Goal: Complete application form: Complete application form

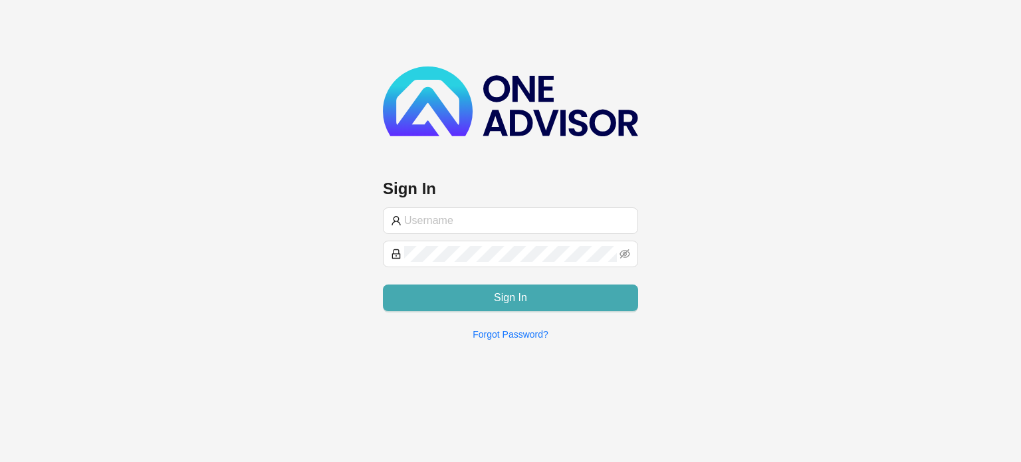
type input "[PERSON_NAME][EMAIL_ADDRESS][DOMAIN_NAME]"
click at [569, 301] on button "Sign In" at bounding box center [510, 298] width 255 height 27
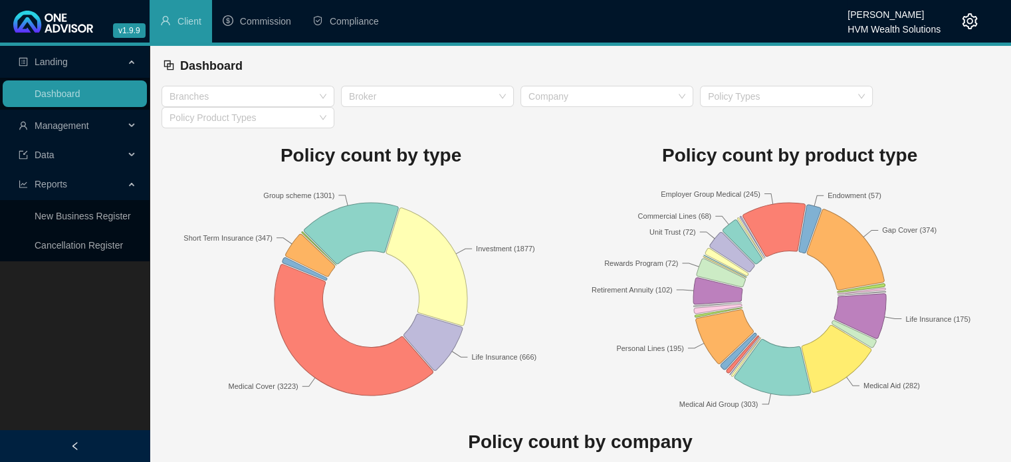
click at [116, 138] on span "Management" at bounding box center [72, 125] width 106 height 27
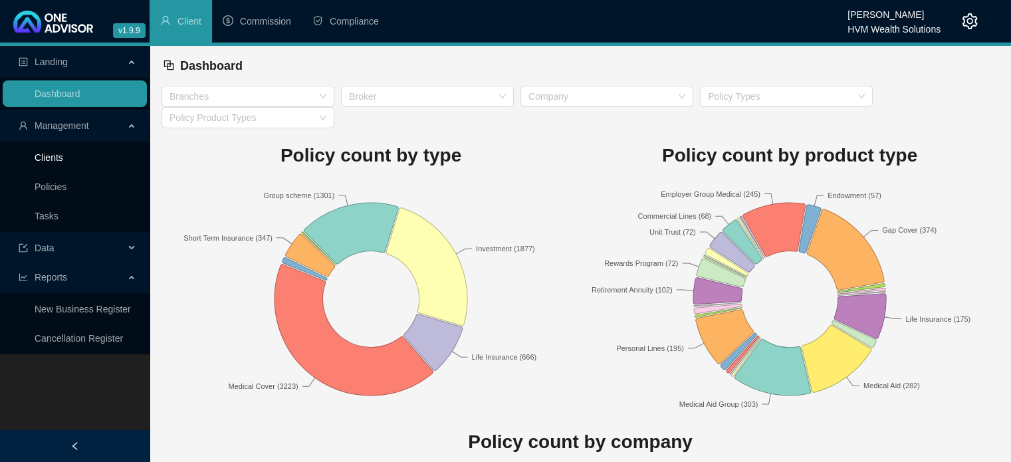
click at [63, 160] on link "Clients" at bounding box center [49, 157] width 29 height 11
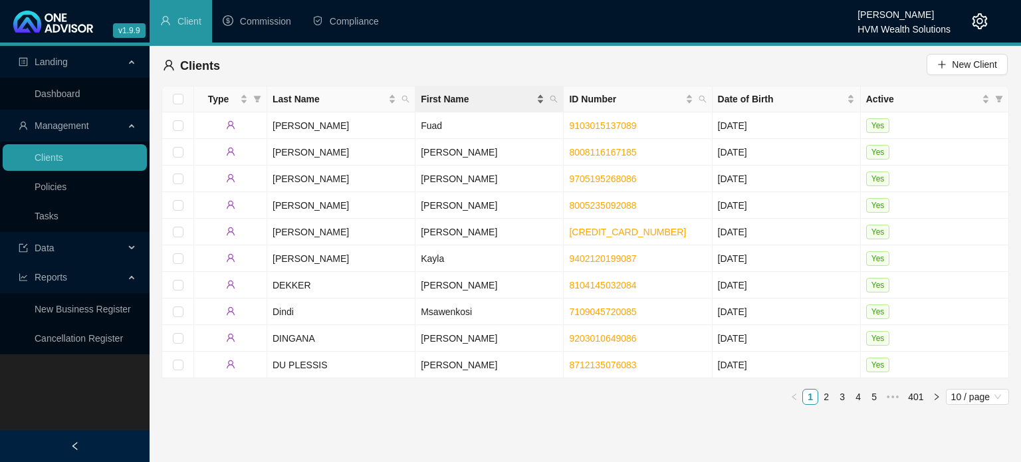
click at [535, 100] on div "First Name" at bounding box center [483, 99] width 124 height 15
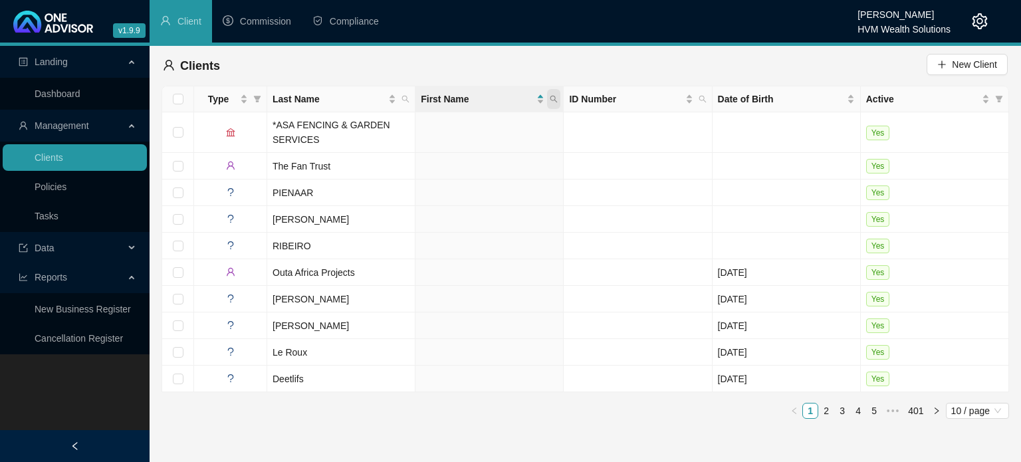
click at [556, 100] on icon "search" at bounding box center [554, 99] width 8 height 8
type input "melinta"
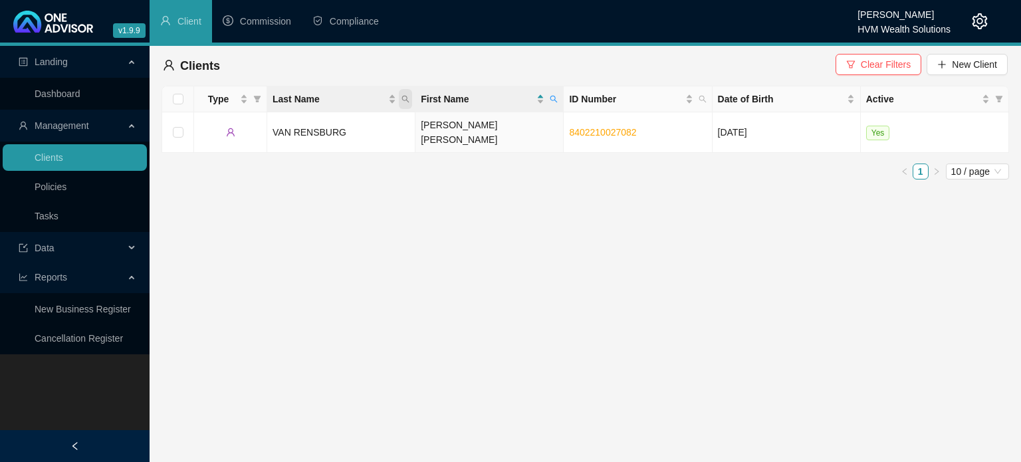
click at [406, 100] on icon "search" at bounding box center [405, 99] width 7 height 7
type input "naidu"
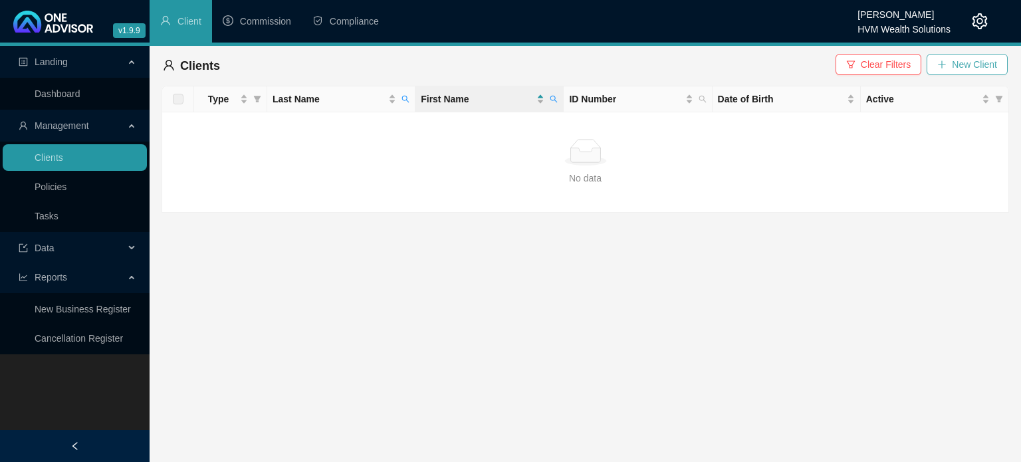
click at [955, 59] on span "New Client" at bounding box center [974, 64] width 45 height 15
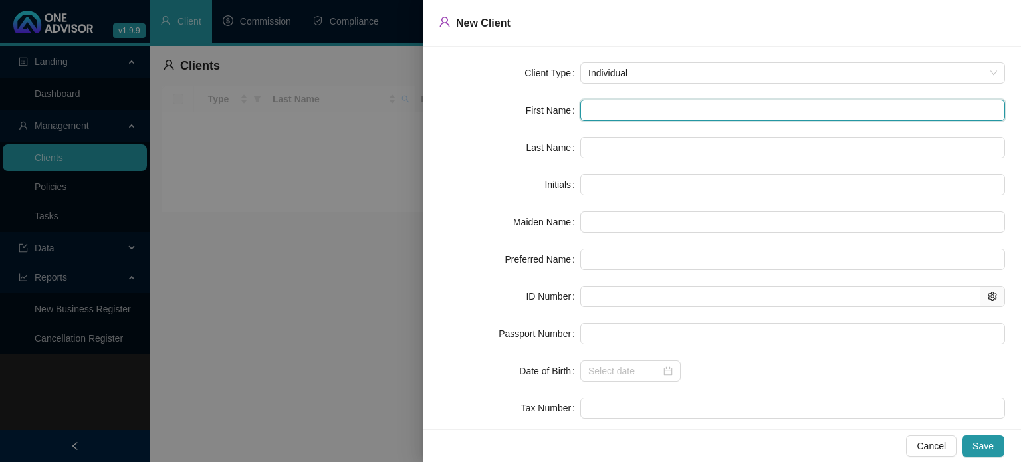
click at [639, 116] on input "text" at bounding box center [792, 110] width 425 height 21
paste input "[PERSON_NAME]"
type input "[PERSON_NAME]"
type input "MV"
type input "Melinta"
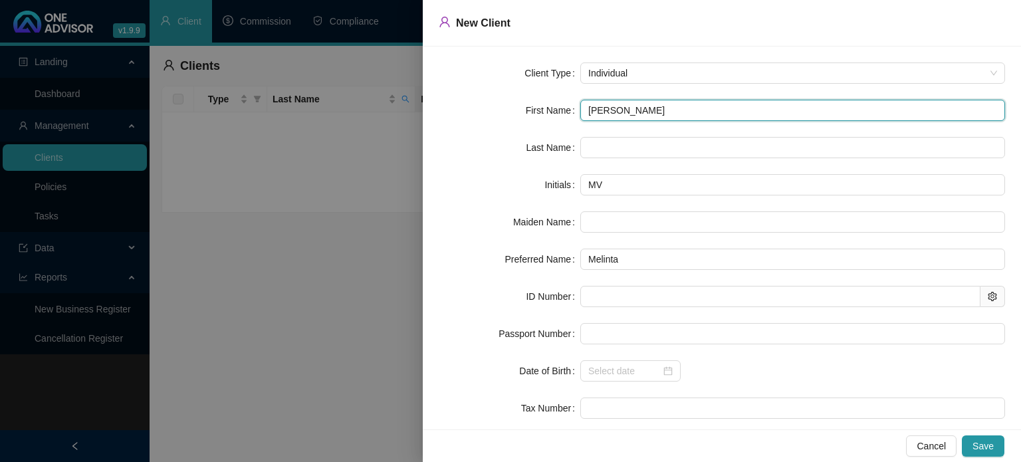
type input "[PERSON_NAME]"
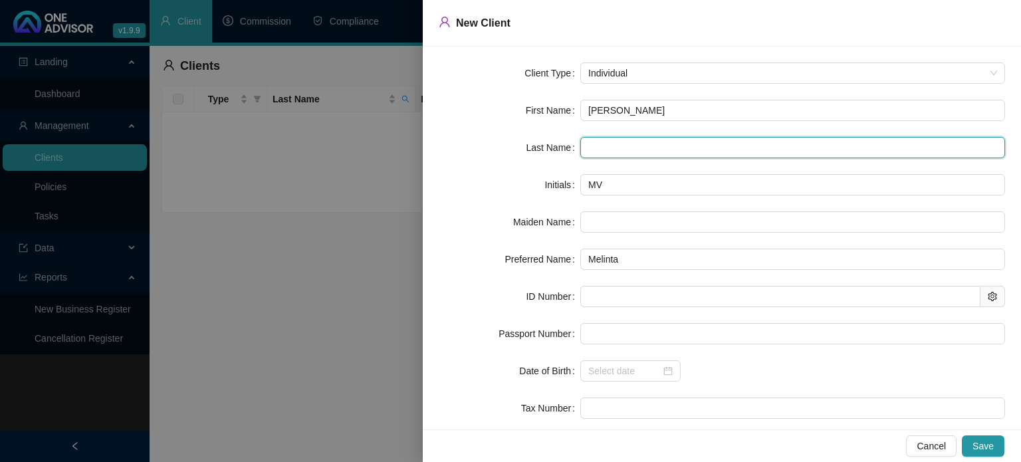
click at [628, 154] on input "text" at bounding box center [792, 147] width 425 height 21
paste input "Naidu"
type input "Naidu"
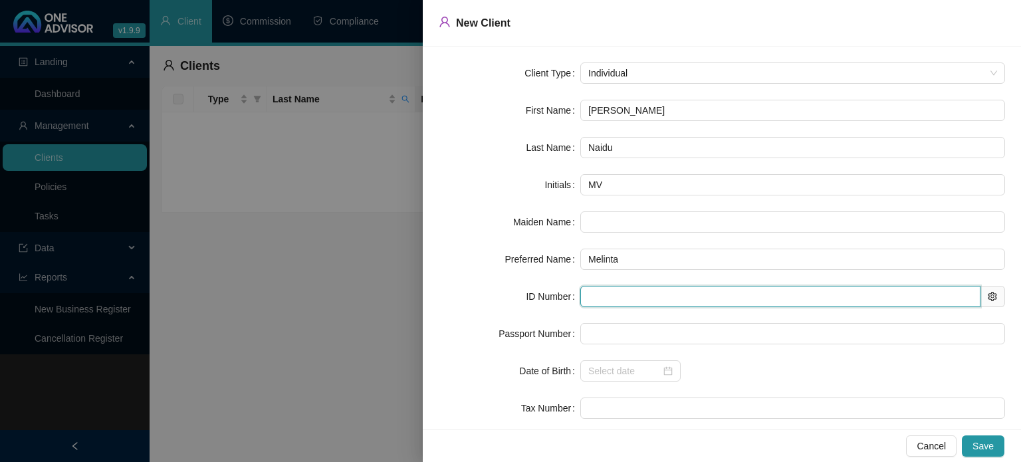
click at [643, 297] on input "text" at bounding box center [780, 296] width 400 height 21
paste input "8605190214088"
type input "8605190214088"
type input "[DATE]"
type input "8605190214088"
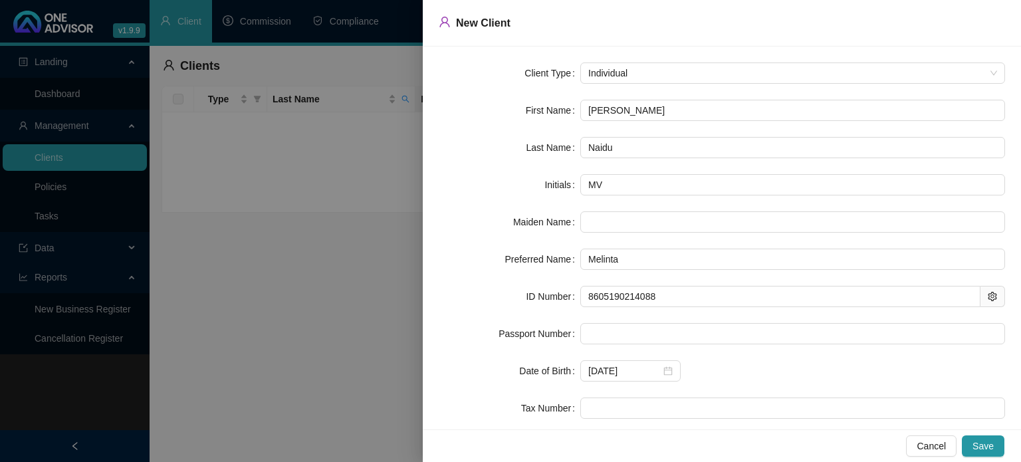
click at [770, 372] on div "[DATE]" at bounding box center [792, 370] width 425 height 21
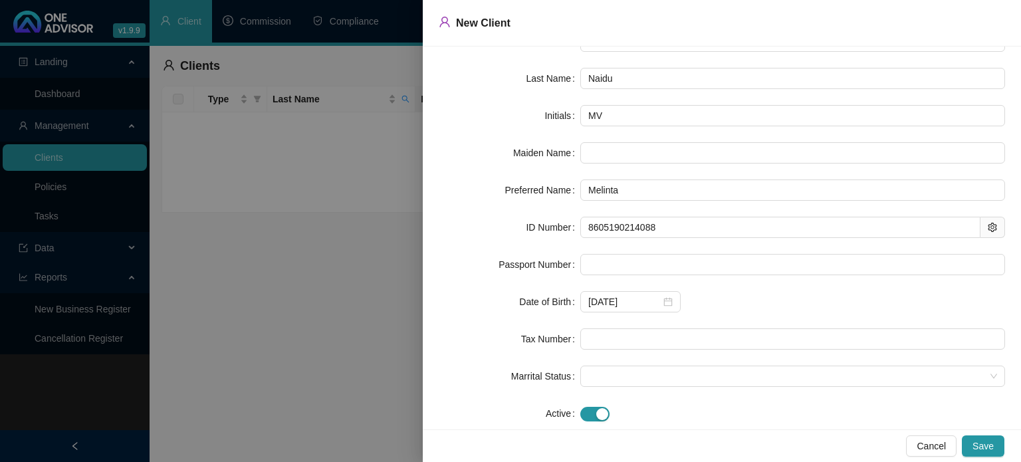
scroll to position [95, 0]
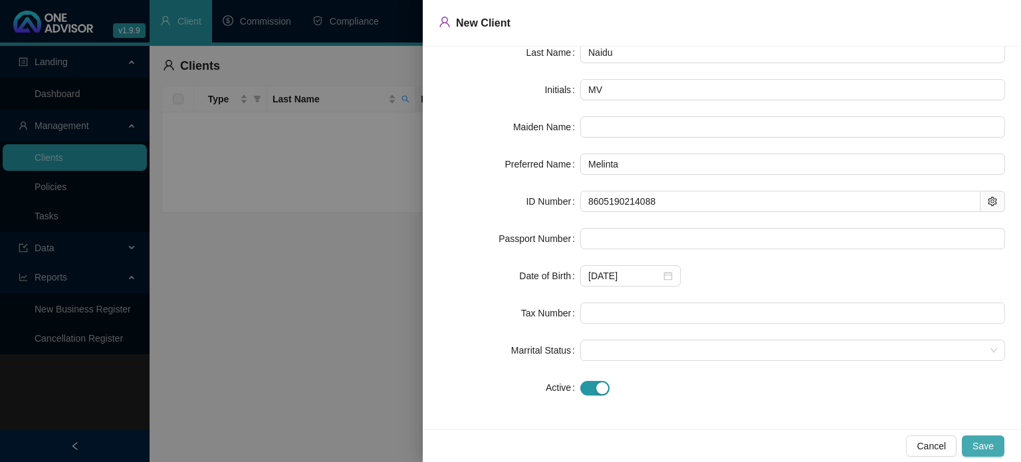
click at [982, 441] on span "Save" at bounding box center [983, 446] width 21 height 15
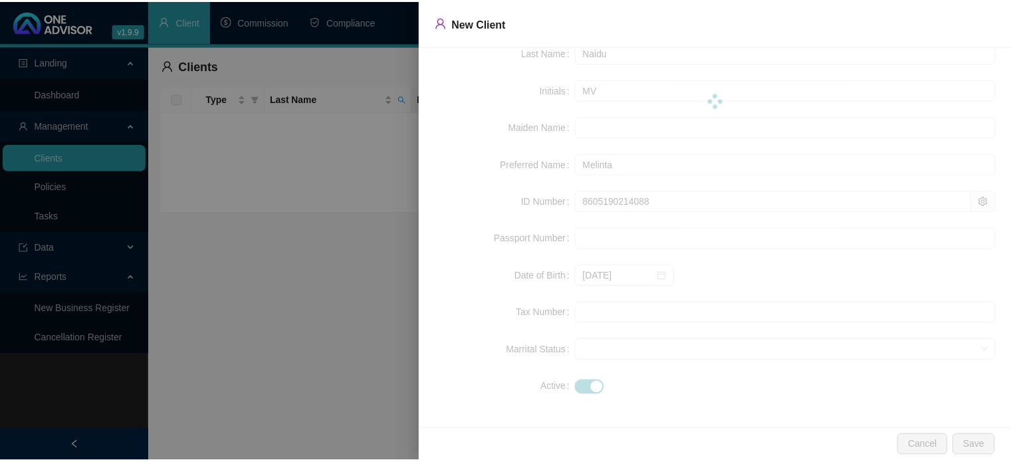
scroll to position [0, 0]
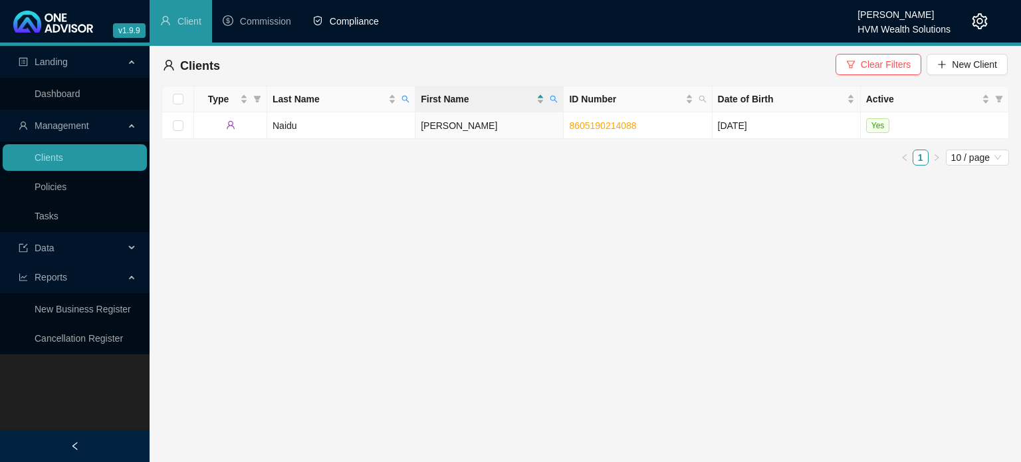
click at [363, 27] on span "Compliance" at bounding box center [354, 21] width 49 height 11
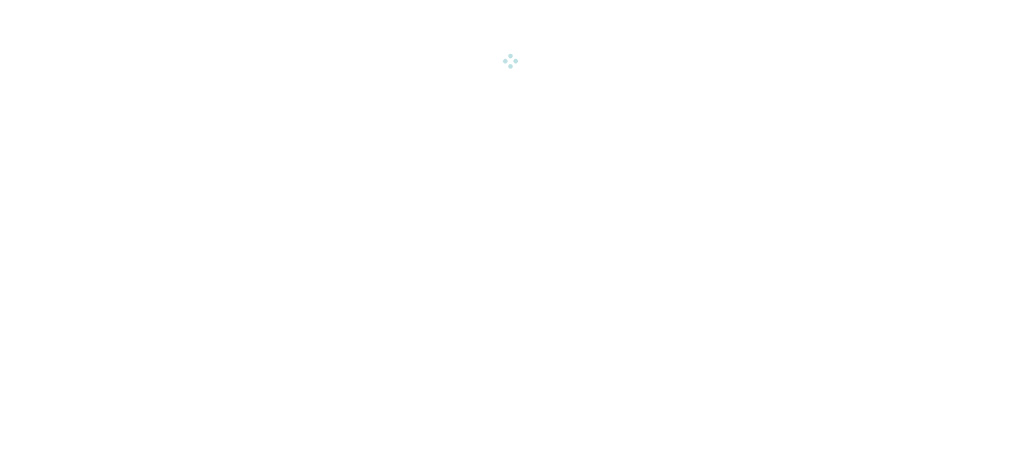
click at [363, 27] on html "v1.9.9 [PERSON_NAME] HVM Wealth Solutions Client Commission Compliance Landing …" at bounding box center [510, 34] width 1021 height 68
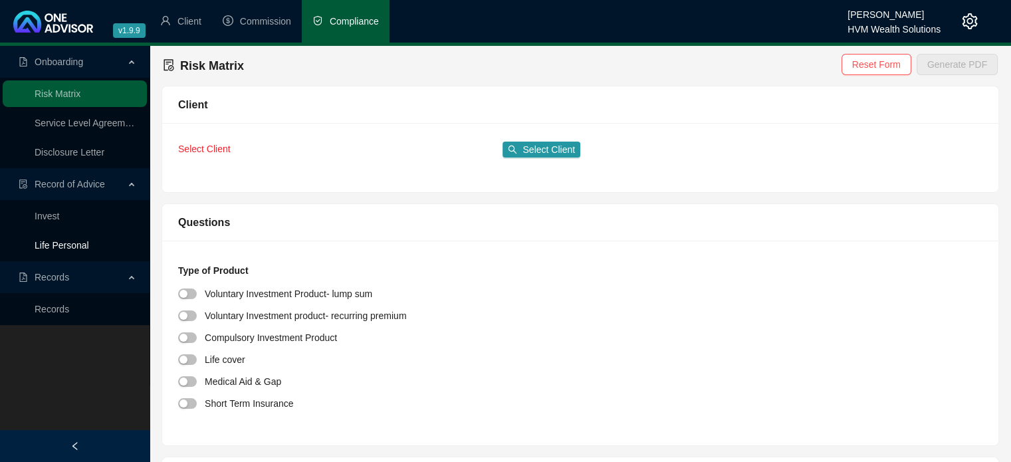
click at [89, 248] on link "Life Personal" at bounding box center [62, 245] width 55 height 11
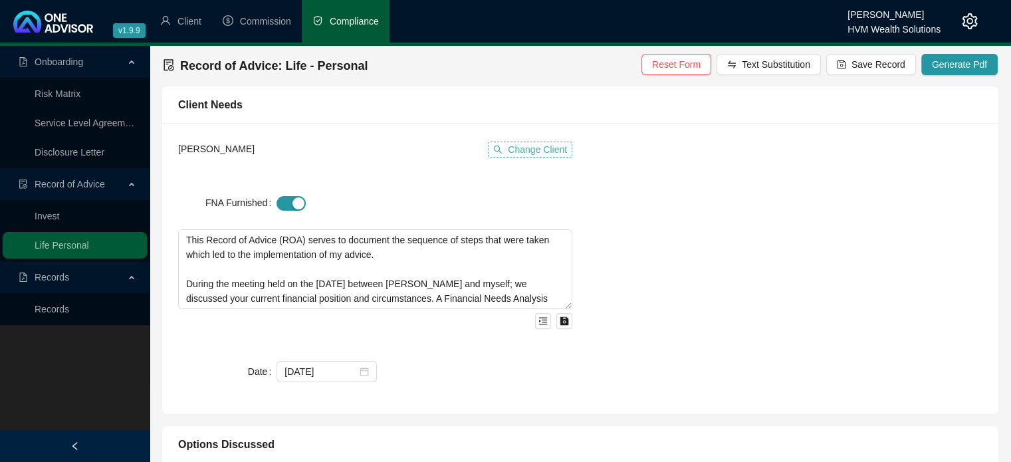
click at [553, 149] on span "Change Client" at bounding box center [537, 149] width 59 height 15
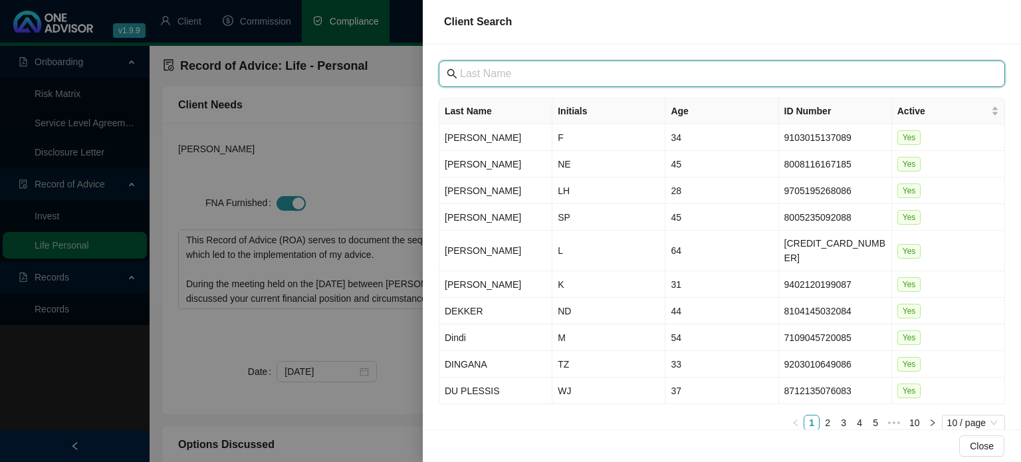
click at [563, 74] on input "text" at bounding box center [723, 74] width 527 height 16
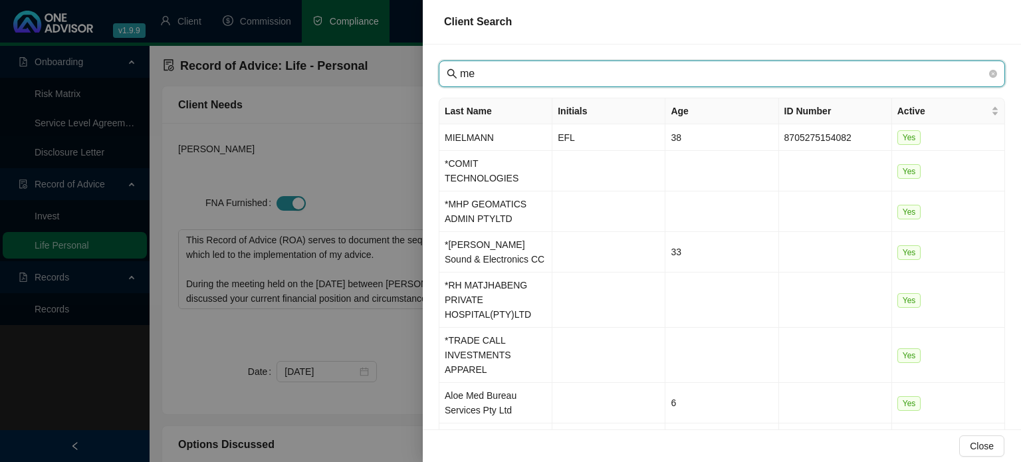
type input "m"
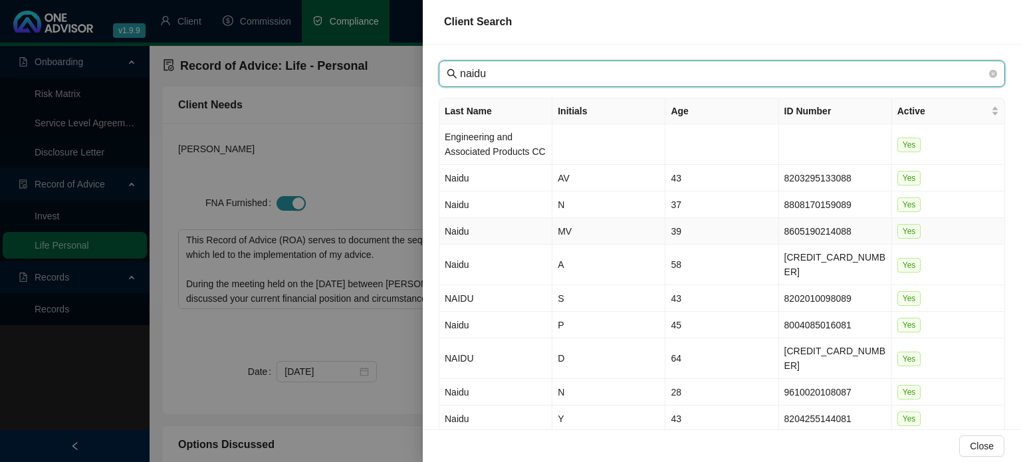
type input "naidu"
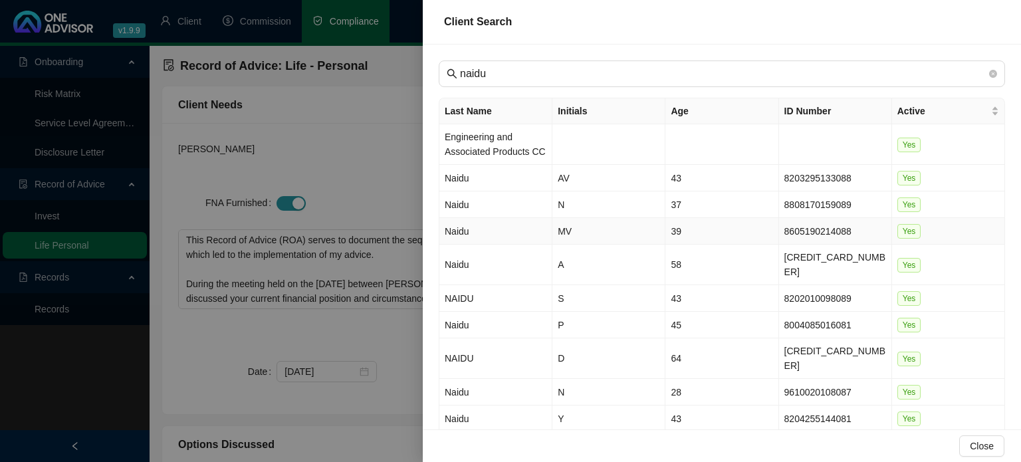
click at [600, 231] on td "MV" at bounding box center [609, 231] width 113 height 27
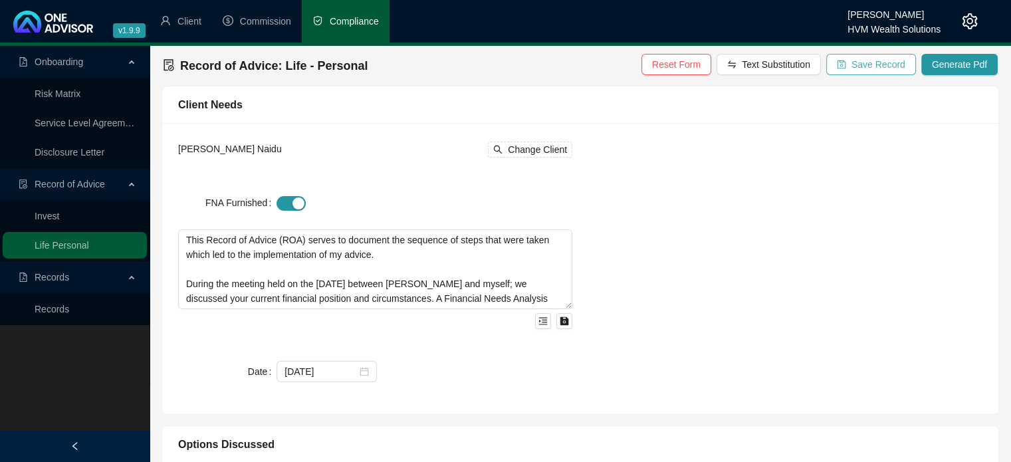
click at [895, 67] on span "Save Record" at bounding box center [879, 64] width 54 height 15
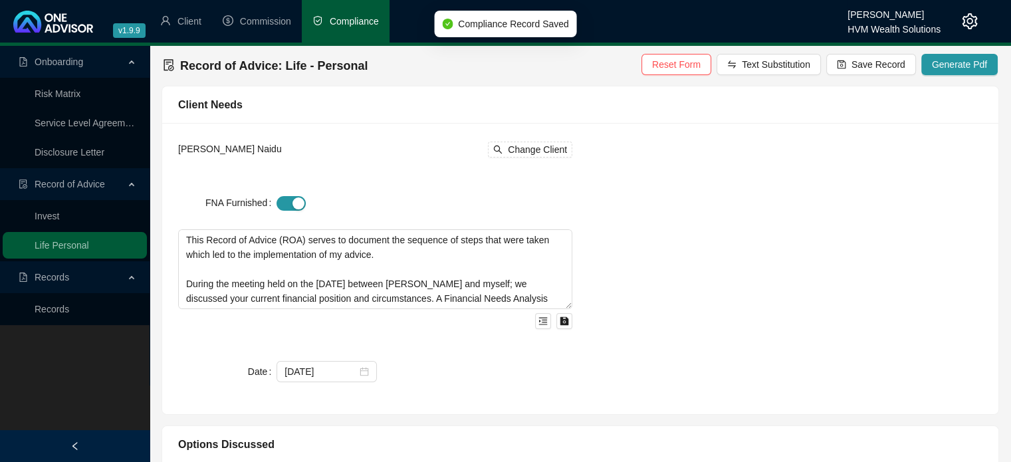
click at [942, 256] on div "Melinta Venketroyalu Naidu Change Client FNA Furnished This Record of Advice (R…" at bounding box center [580, 268] width 820 height 259
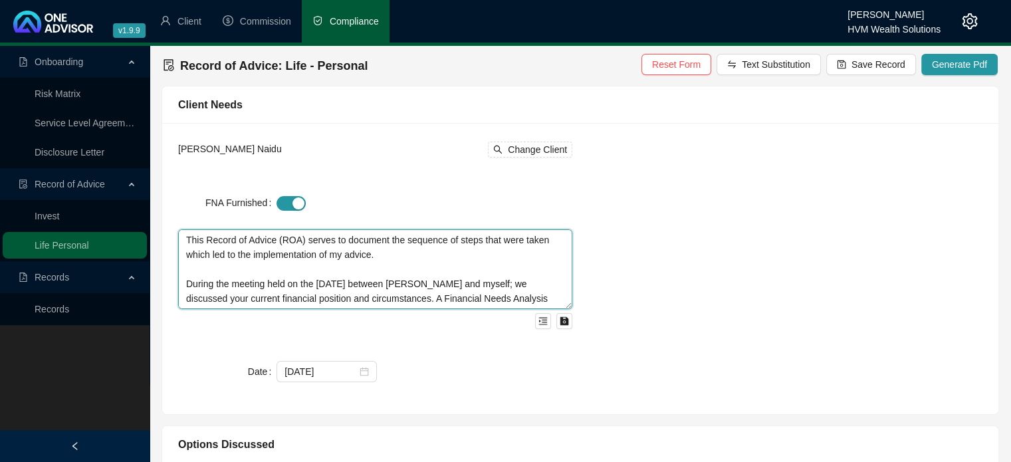
click at [418, 252] on textarea "This Record of Advice (ROA) serves to document the sequence of steps that were …" at bounding box center [375, 269] width 394 height 80
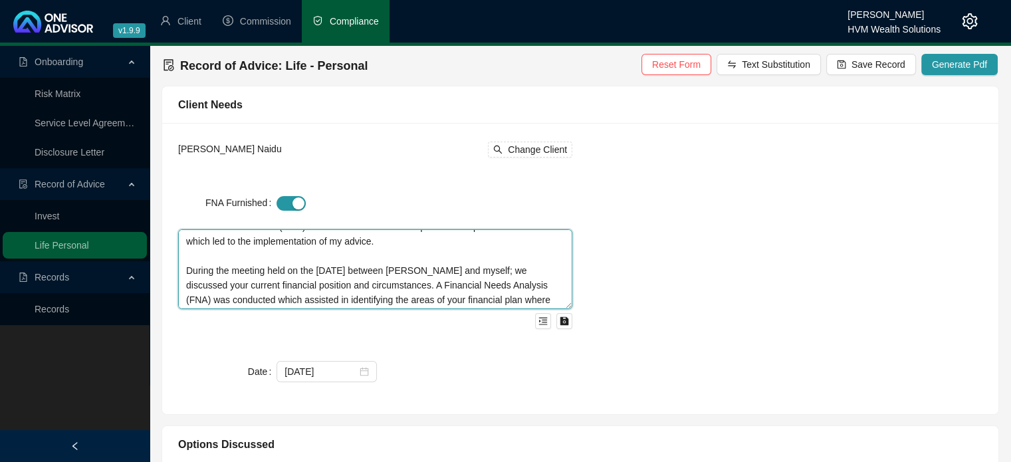
scroll to position [27, 0]
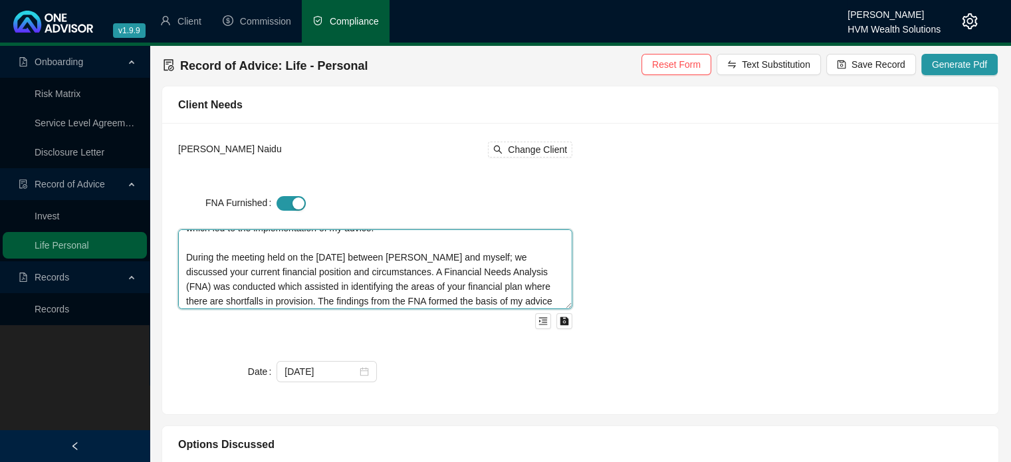
click at [247, 273] on textarea "This Record of Advice (ROA) serves to document the sequence of steps that were …" at bounding box center [375, 269] width 394 height 80
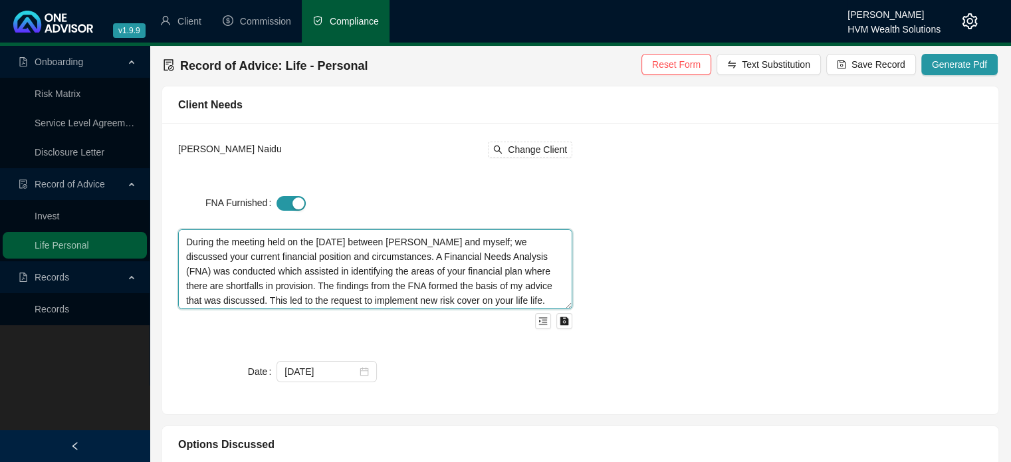
scroll to position [19, 0]
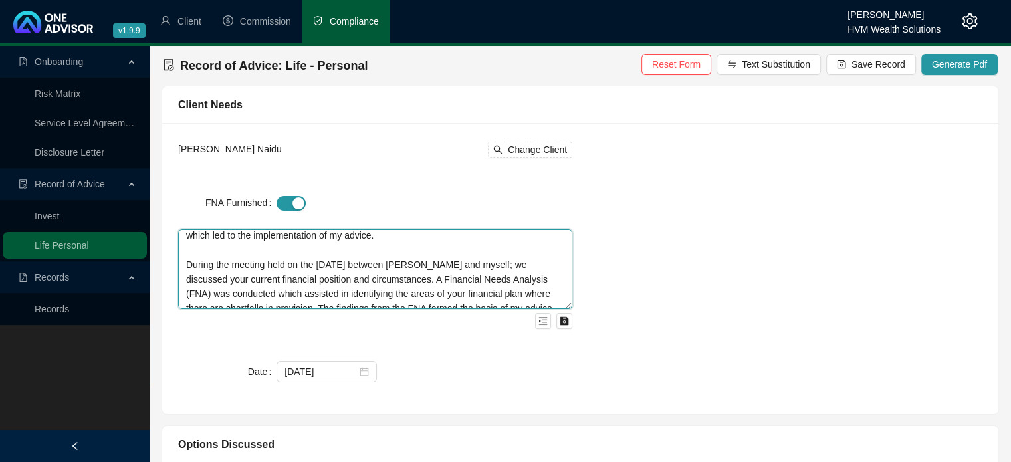
click at [428, 283] on textarea "This Record of Advice (ROA) serves to document the sequence of steps that were …" at bounding box center [375, 269] width 394 height 80
click at [207, 297] on textarea "This Record of Advice (ROA) serves to document the sequence of steps that were …" at bounding box center [375, 269] width 394 height 80
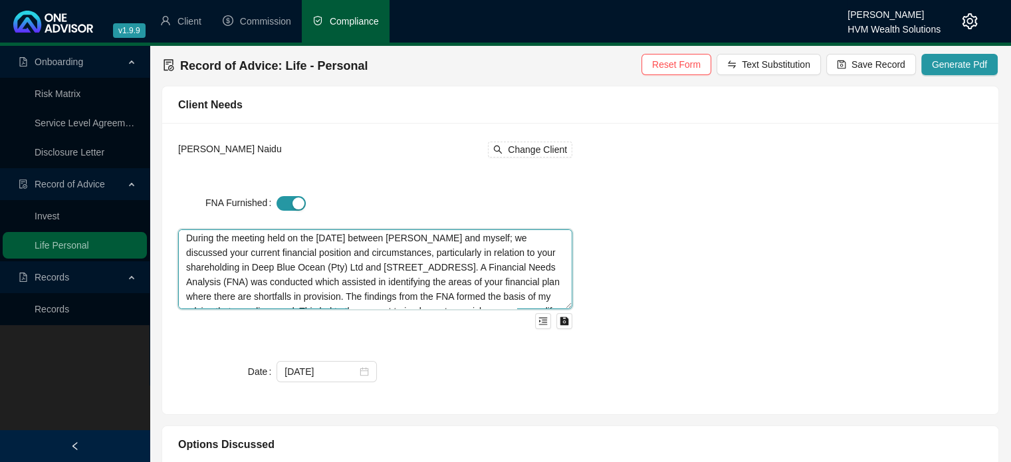
scroll to position [72, 0]
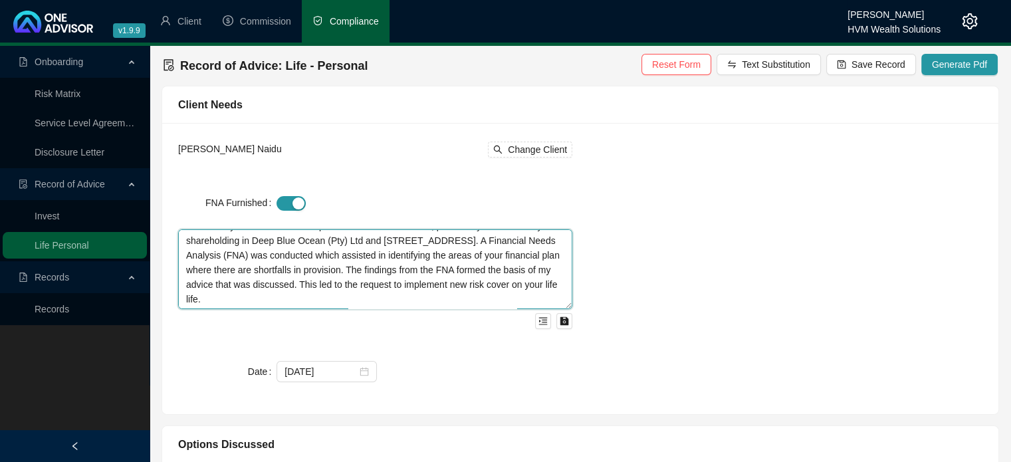
click at [474, 253] on textarea "This Record of Advice (ROA) serves to document the sequence of steps that were …" at bounding box center [375, 269] width 394 height 80
click at [297, 299] on textarea "This Record of Advice (ROA) serves to document the sequence of steps that were …" at bounding box center [375, 269] width 394 height 80
click at [299, 295] on textarea "This Record of Advice (ROA) serves to document the sequence of steps that were …" at bounding box center [375, 269] width 394 height 80
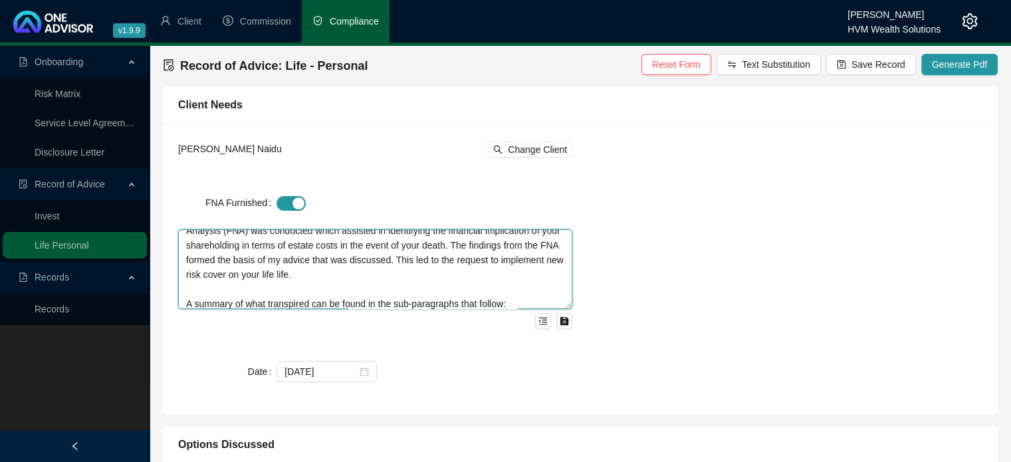
scroll to position [102, 0]
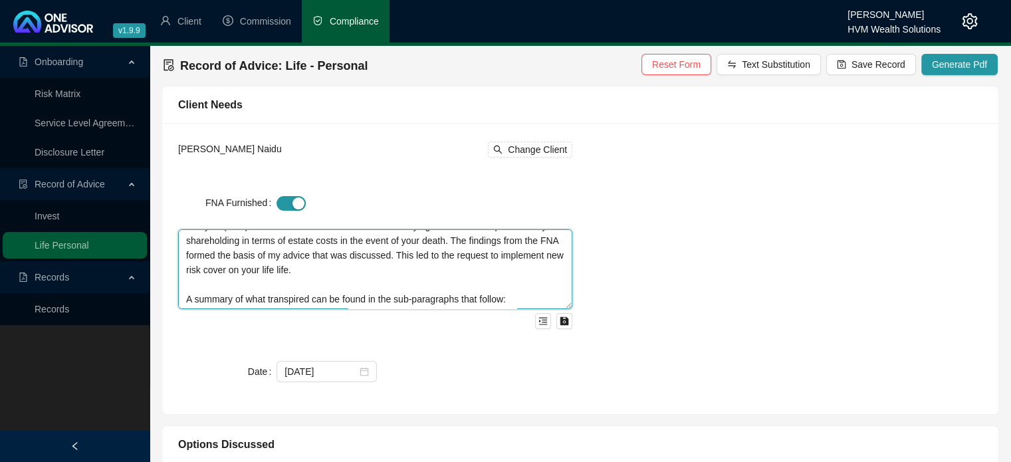
click at [297, 300] on textarea "This Record of Advice (ROA) serves to document the sequence of steps that were …" at bounding box center [375, 269] width 394 height 80
click at [299, 265] on textarea "This Record of Advice (ROA) serves to document the sequence of steps that were …" at bounding box center [375, 269] width 394 height 80
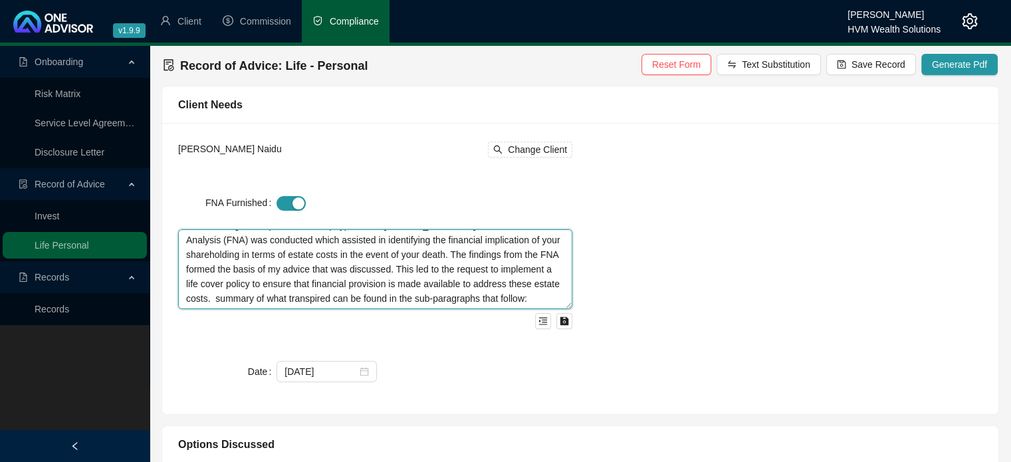
scroll to position [84, 0]
drag, startPoint x: 354, startPoint y: 303, endPoint x: 344, endPoint y: 299, distance: 10.5
click at [344, 299] on textarea "This Record of Advice (ROA) serves to document the sequence of steps that were …" at bounding box center [375, 269] width 394 height 80
click at [345, 287] on textarea "This Record of Advice (ROA) serves to document the sequence of steps that were …" at bounding box center [375, 269] width 394 height 80
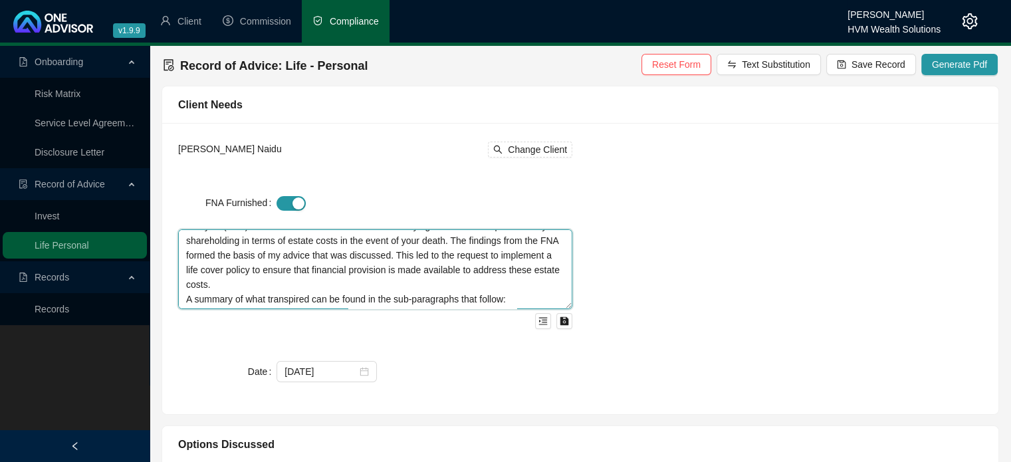
type textarea "This Record of Advice (ROA) serves to document the sequence of steps that were …"
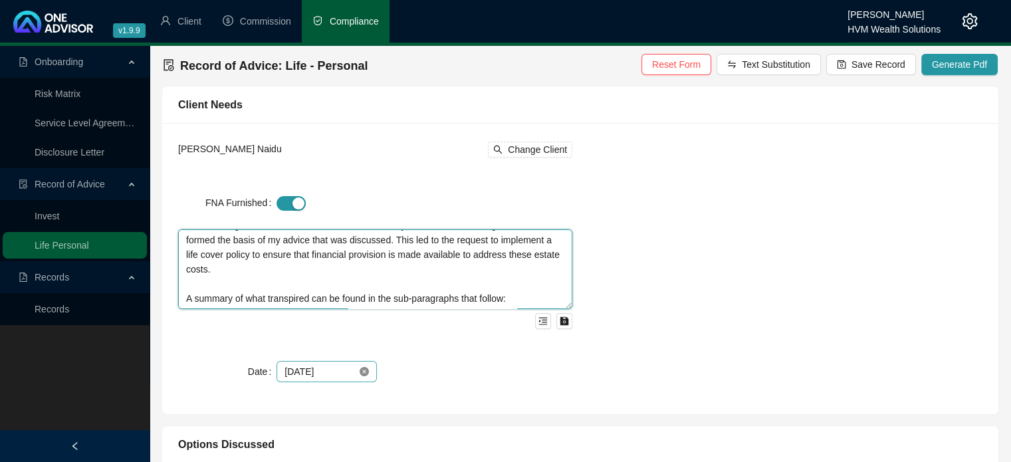
click at [364, 367] on icon "close-circle" at bounding box center [364, 371] width 9 height 9
click at [366, 372] on div at bounding box center [327, 371] width 84 height 15
type textarea "This Record of Advice (ROA) serves to document the sequence of steps that were …"
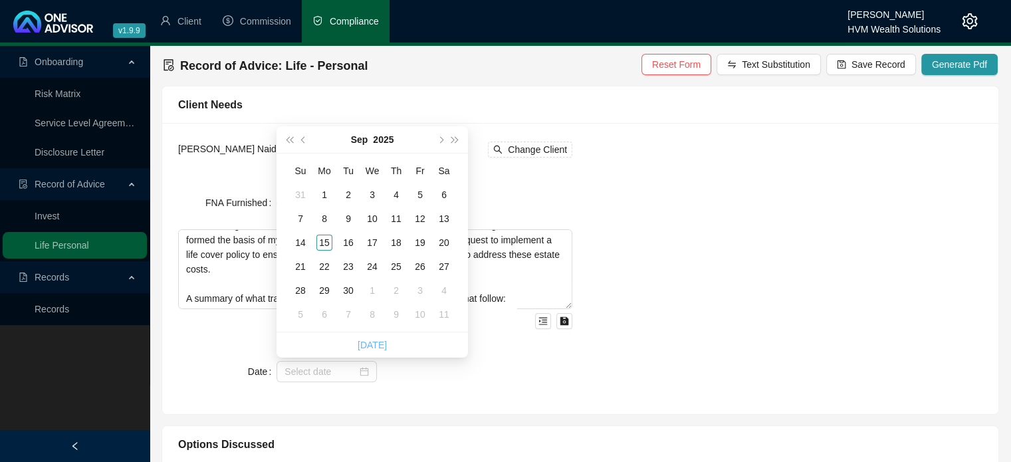
click at [371, 349] on link "[DATE]" at bounding box center [372, 345] width 29 height 11
type input "[DATE]"
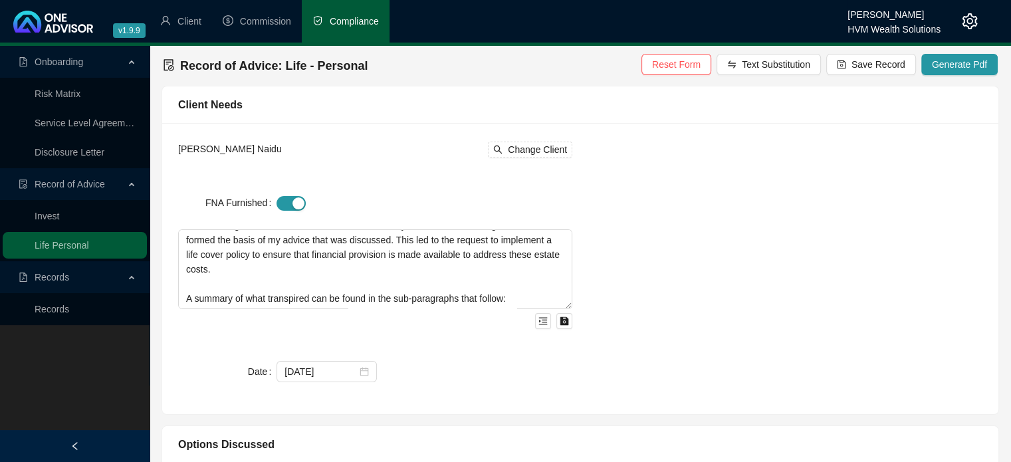
scroll to position [404, 0]
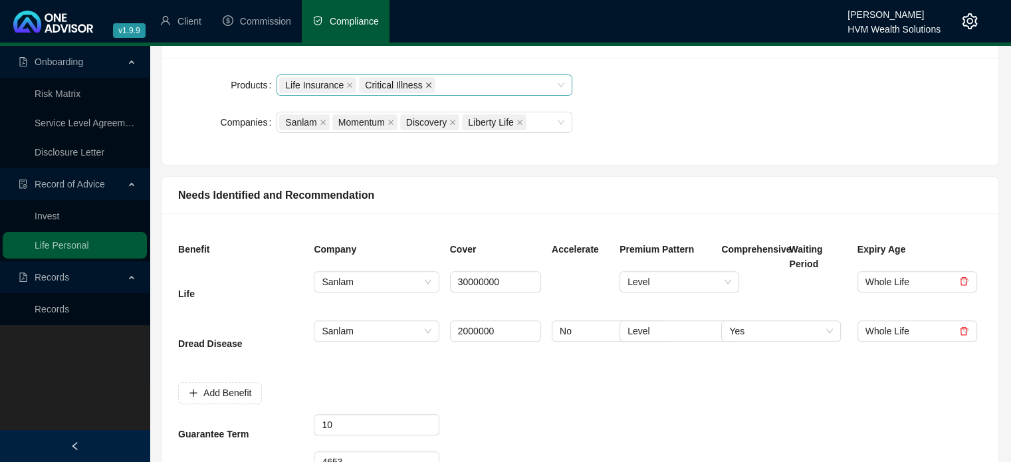
click at [426, 84] on icon "close" at bounding box center [429, 85] width 7 height 7
click at [517, 123] on icon "close" at bounding box center [520, 122] width 7 height 7
click at [967, 332] on icon "delete" at bounding box center [963, 330] width 9 height 9
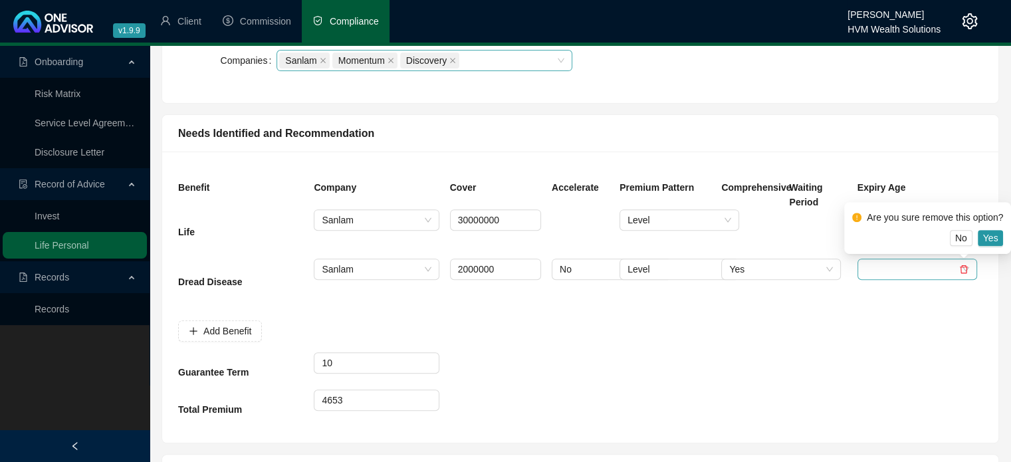
scroll to position [505, 0]
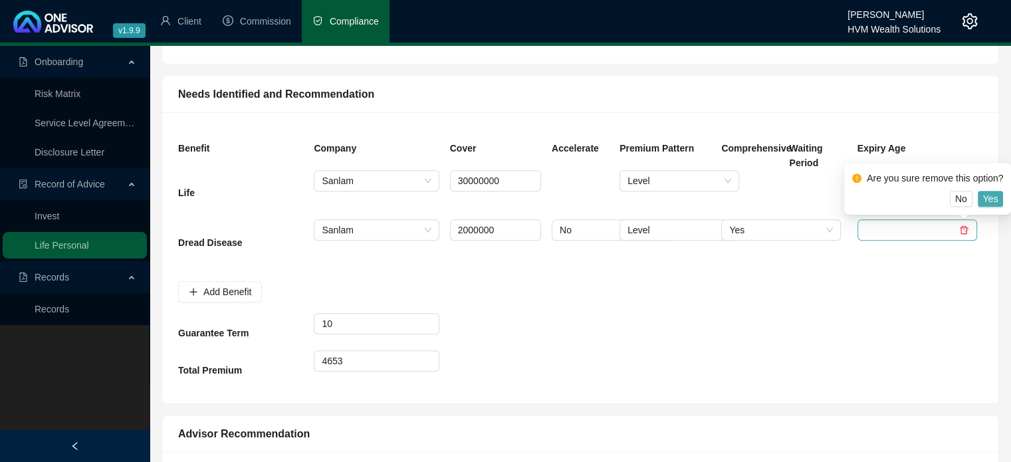
click at [1002, 193] on button "Yes" at bounding box center [991, 199] width 26 height 16
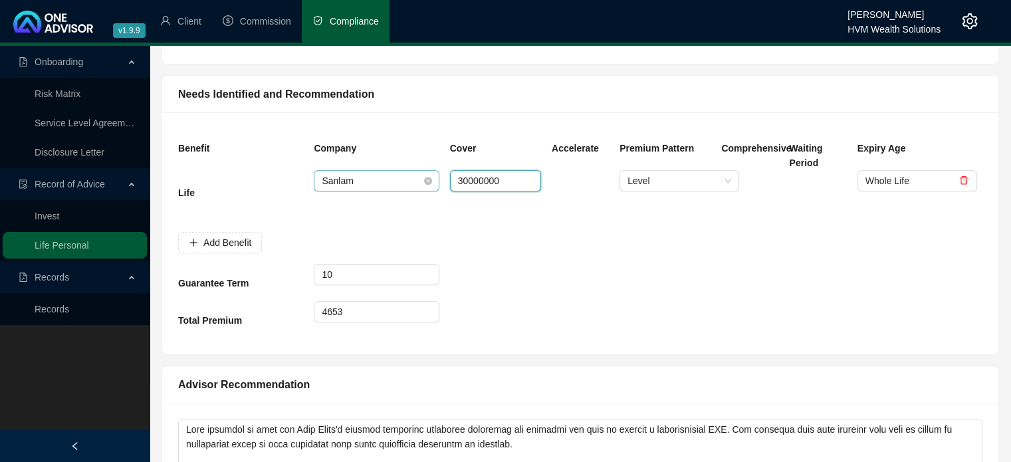
drag, startPoint x: 505, startPoint y: 184, endPoint x: 415, endPoint y: 190, distance: 90.0
click at [415, 190] on div "Life Sanlam 30000000 Level Whole Life" at bounding box center [580, 195] width 815 height 50
type input "2"
type input "-"
type input "25000000"
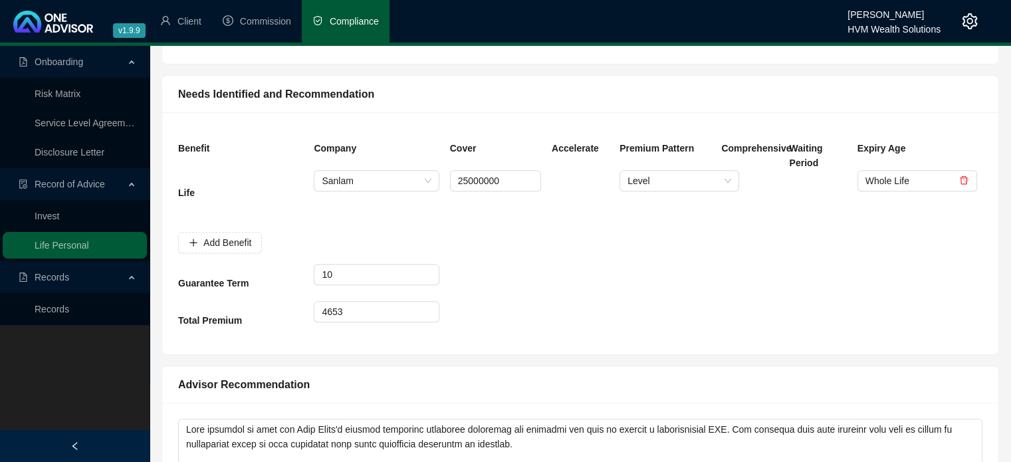
click at [652, 243] on div at bounding box center [665, 241] width 102 height 45
click at [377, 310] on input "4653" at bounding box center [377, 312] width 124 height 20
type input "4"
type input "="
type input "3463"
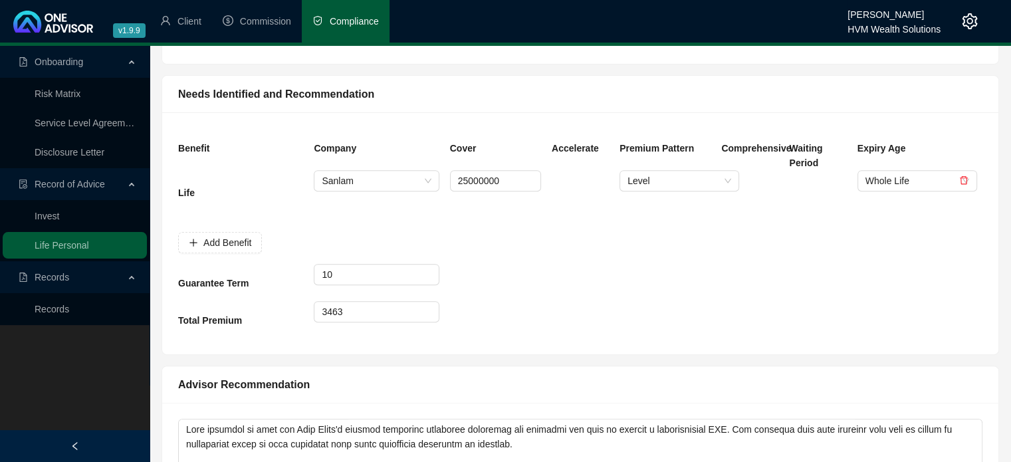
click at [527, 317] on div at bounding box center [496, 319] width 102 height 37
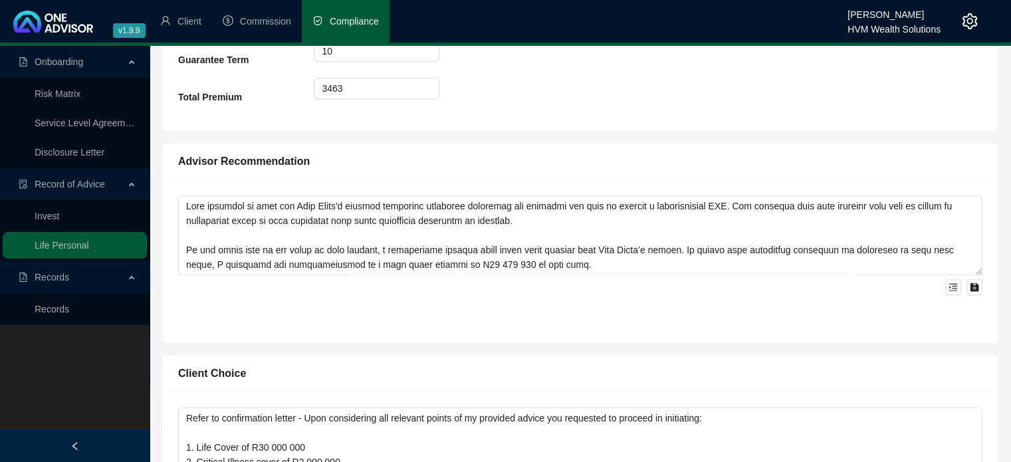
scroll to position [726, 0]
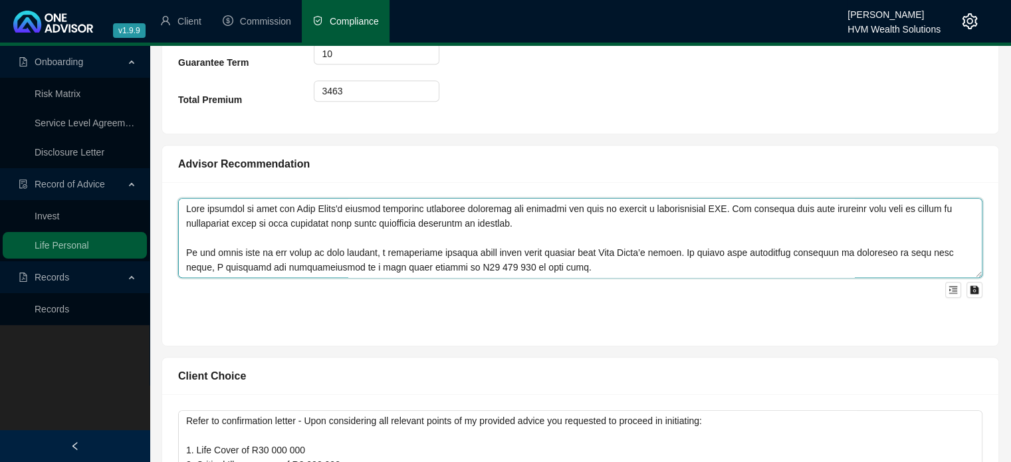
click at [271, 207] on textarea at bounding box center [580, 238] width 805 height 80
drag, startPoint x: 271, startPoint y: 207, endPoint x: 491, endPoint y: 214, distance: 219.5
click at [491, 214] on textarea at bounding box center [580, 238] width 805 height 80
click at [384, 206] on textarea at bounding box center [580, 238] width 805 height 80
click at [545, 207] on textarea at bounding box center [580, 238] width 805 height 80
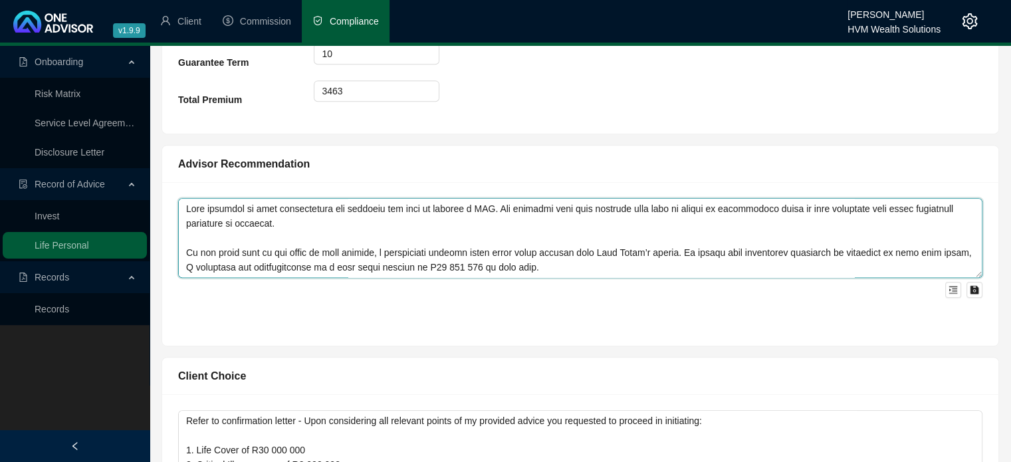
click at [505, 203] on textarea at bounding box center [580, 238] width 805 height 80
click at [771, 210] on textarea at bounding box center [580, 238] width 805 height 80
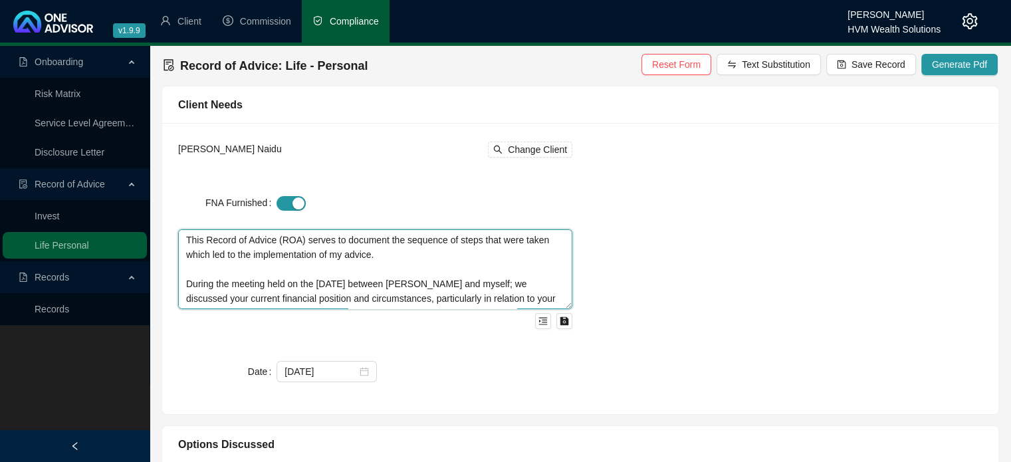
scroll to position [68, 0]
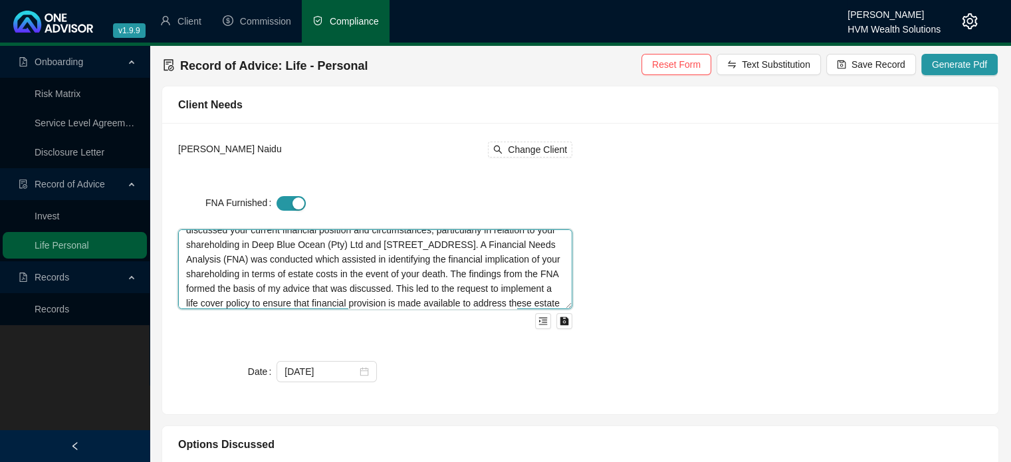
drag, startPoint x: 401, startPoint y: 260, endPoint x: 410, endPoint y: 261, distance: 9.4
click at [410, 261] on textarea "This Record of Advice (ROA) serves to document the sequence of steps that were …" at bounding box center [375, 269] width 394 height 80
click at [415, 261] on textarea "This Record of Advice (ROA) serves to document the sequence of steps that were …" at bounding box center [375, 269] width 394 height 80
drag, startPoint x: 459, startPoint y: 259, endPoint x: 527, endPoint y: 280, distance: 71.1
click at [527, 280] on textarea "This Record of Advice (ROA) serves to document the sequence of steps that were …" at bounding box center [375, 269] width 394 height 80
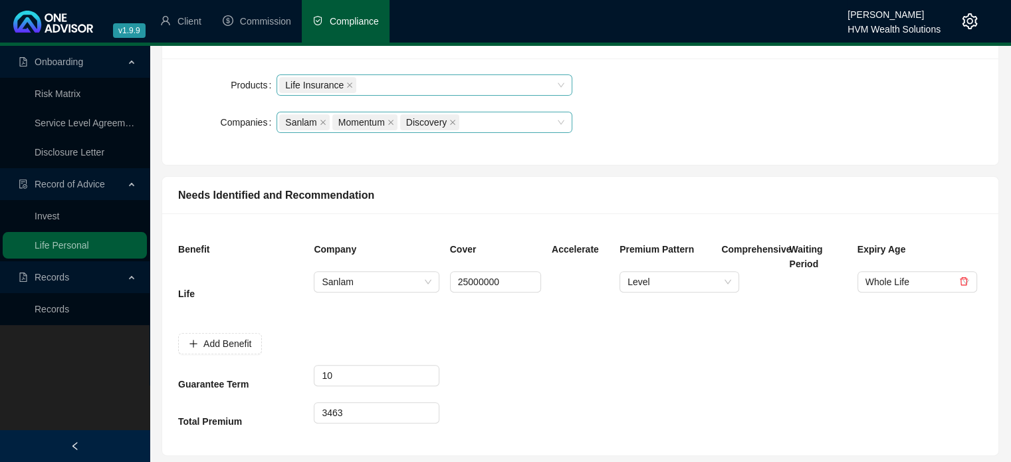
scroll to position [809, 0]
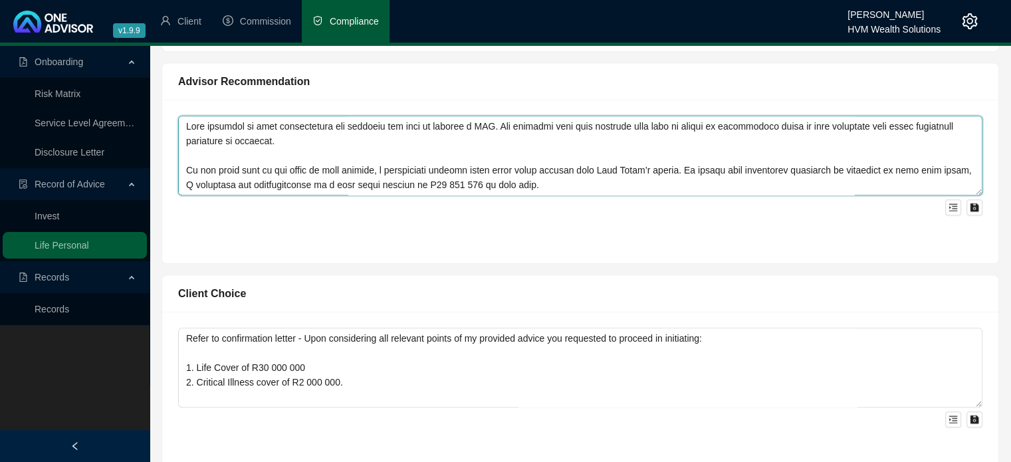
click at [766, 123] on textarea at bounding box center [580, 156] width 805 height 80
paste textarea "the financial implication of your shareholding in terms of estate costs in the …"
click at [868, 124] on textarea at bounding box center [580, 156] width 805 height 80
click at [381, 142] on textarea at bounding box center [580, 156] width 805 height 80
click at [821, 155] on textarea at bounding box center [580, 156] width 805 height 80
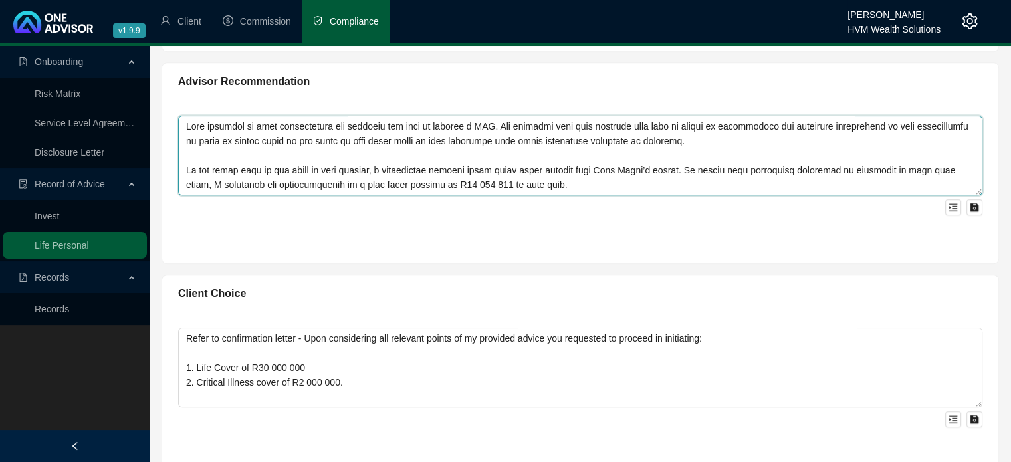
drag, startPoint x: 382, startPoint y: 140, endPoint x: 648, endPoint y: 135, distance: 266.0
click at [648, 135] on textarea at bounding box center [580, 156] width 805 height 80
click at [676, 156] on textarea at bounding box center [580, 156] width 805 height 80
click at [511, 141] on textarea at bounding box center [580, 156] width 805 height 80
click at [380, 143] on textarea at bounding box center [580, 156] width 805 height 80
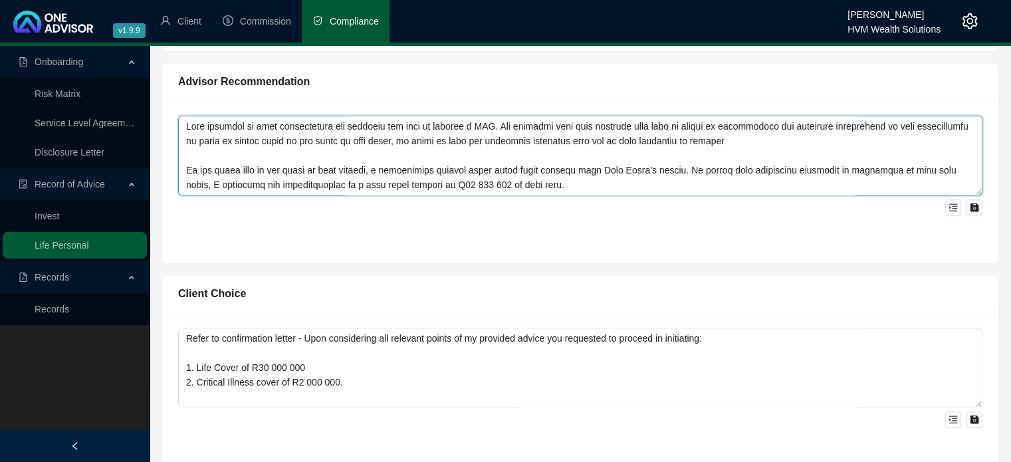
click at [542, 140] on textarea at bounding box center [580, 156] width 805 height 80
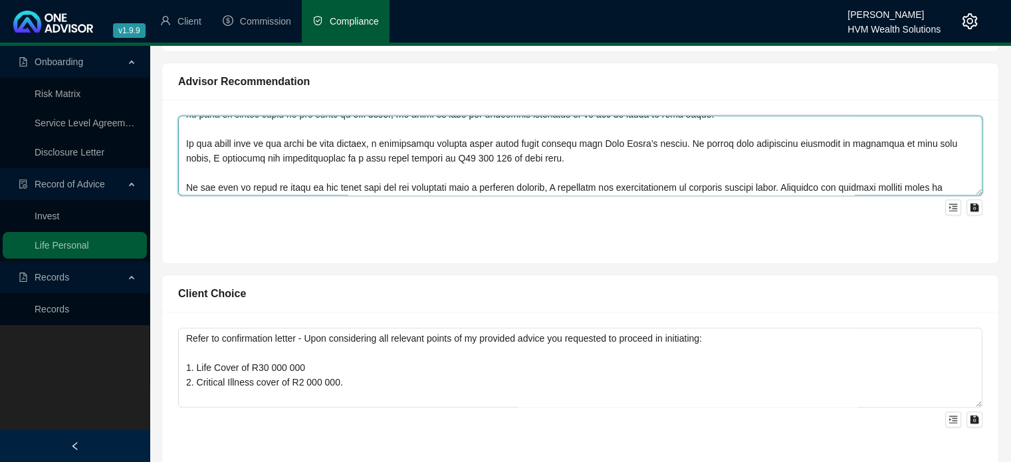
click at [676, 143] on textarea at bounding box center [580, 156] width 805 height 80
drag, startPoint x: 676, startPoint y: 143, endPoint x: 220, endPoint y: 132, distance: 455.6
click at [220, 132] on textarea at bounding box center [580, 156] width 805 height 80
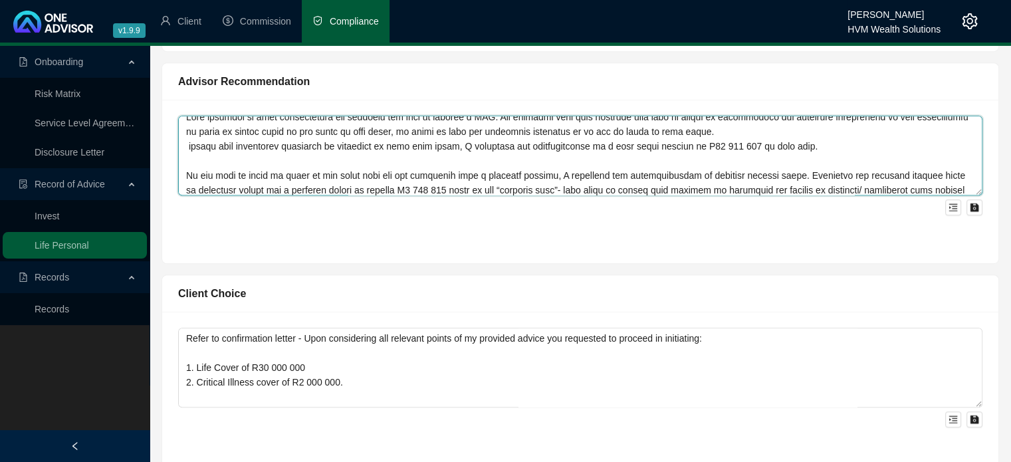
scroll to position [0, 0]
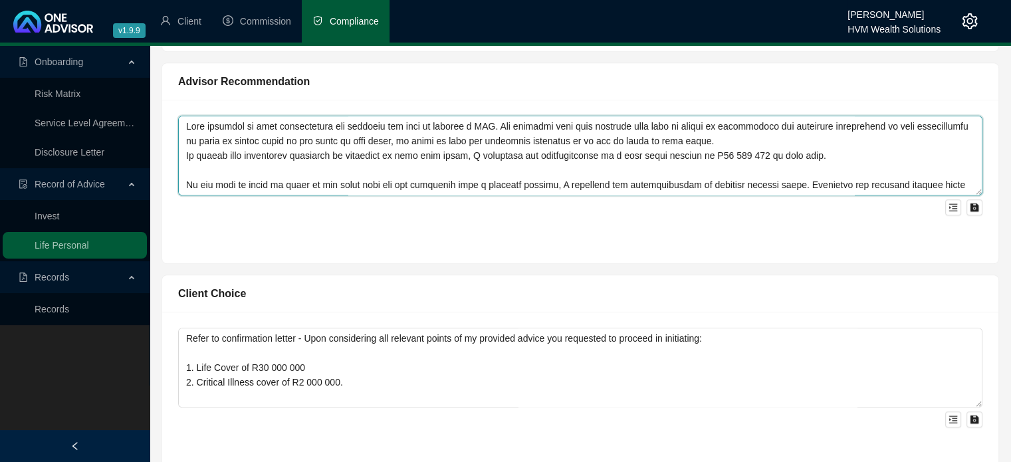
click at [185, 156] on textarea at bounding box center [580, 156] width 805 height 80
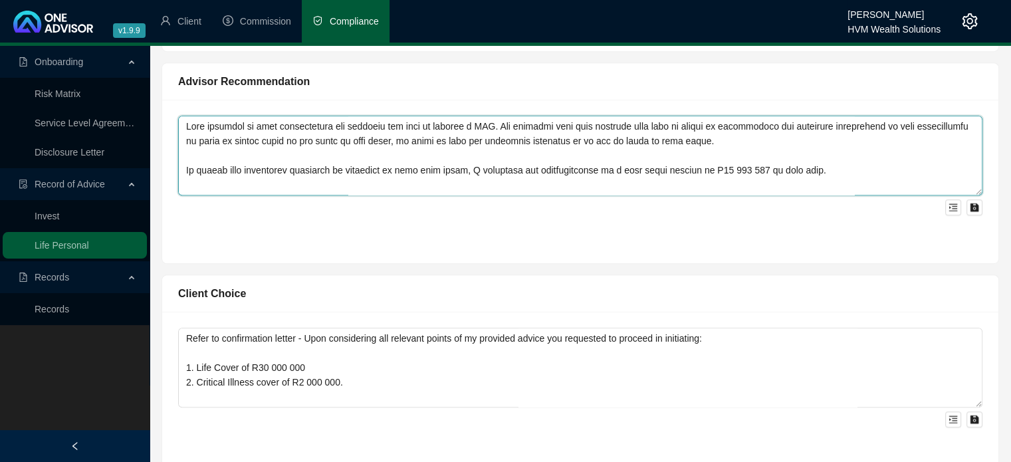
click at [420, 169] on textarea at bounding box center [580, 156] width 805 height 80
click at [568, 182] on textarea at bounding box center [580, 156] width 805 height 80
click at [737, 169] on textarea at bounding box center [580, 156] width 805 height 80
click at [855, 178] on textarea at bounding box center [580, 156] width 805 height 80
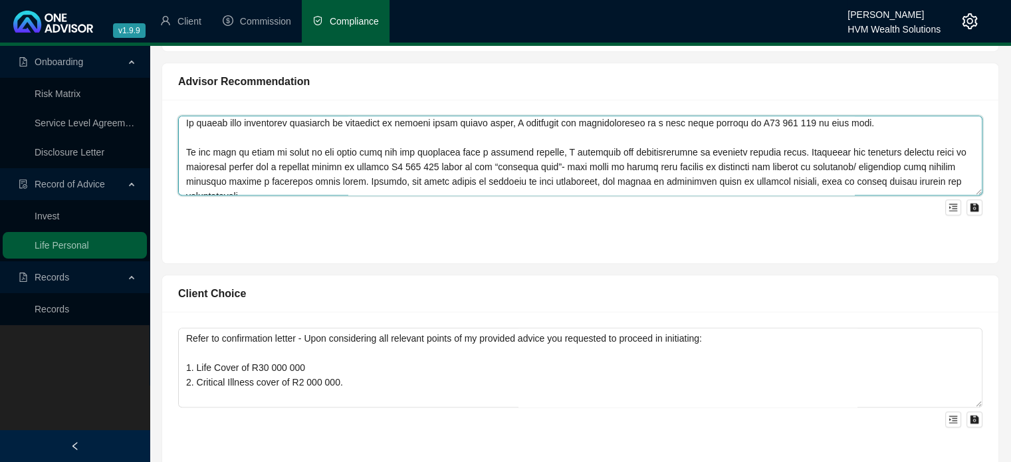
scroll to position [74, 0]
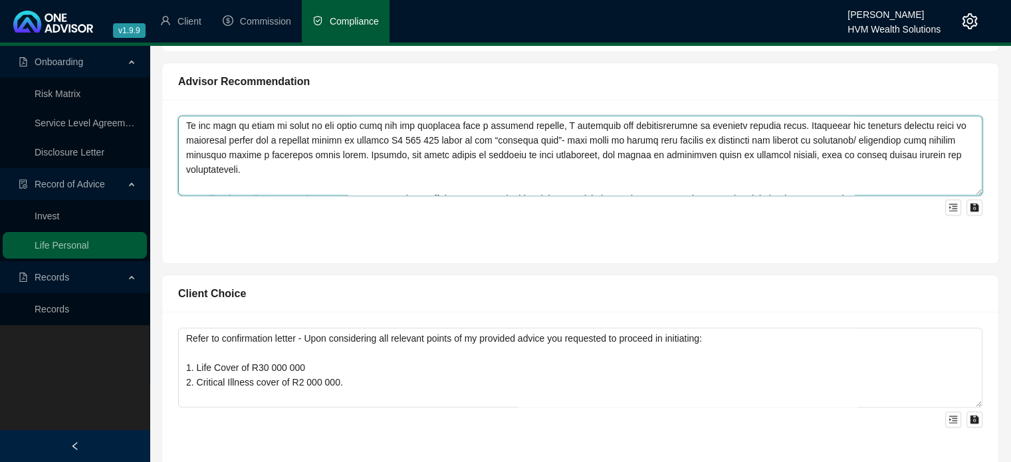
drag, startPoint x: 258, startPoint y: 168, endPoint x: 187, endPoint y: 130, distance: 80.6
click at [187, 130] on textarea at bounding box center [580, 156] width 805 height 80
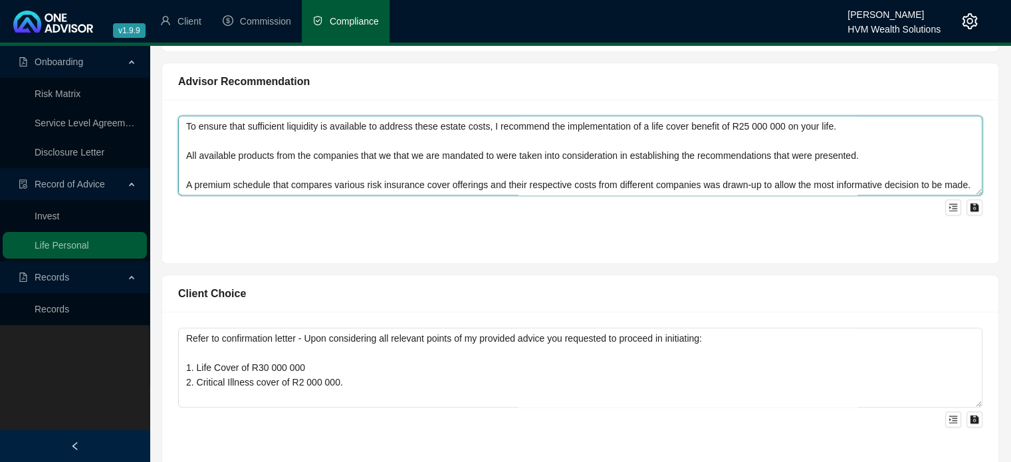
scroll to position [59, 0]
type textarea "Data relating to your shareholding was gathered and used to conduct a FNA. The …"
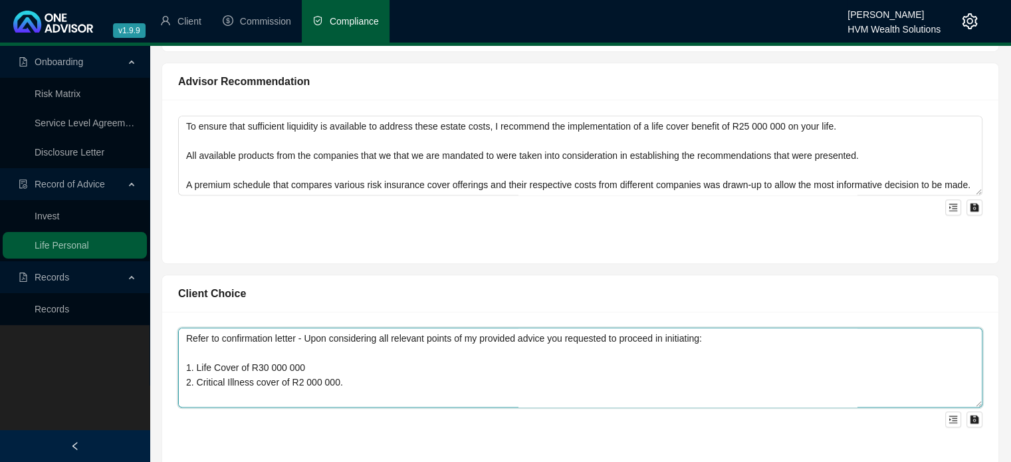
drag, startPoint x: 366, startPoint y: 380, endPoint x: 182, endPoint y: 377, distance: 183.5
click at [182, 377] on textarea "Refer to confirmation letter - Upon considering all relevant points of my provi…" at bounding box center [580, 368] width 805 height 80
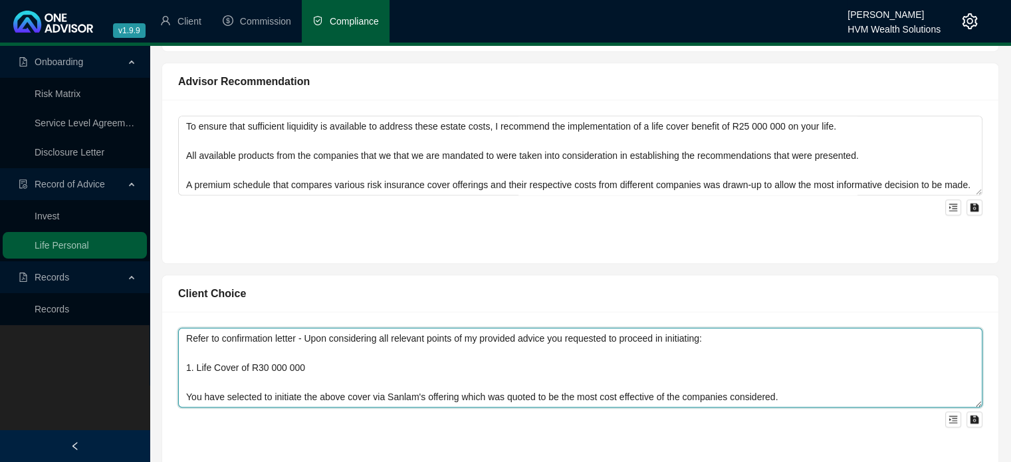
click at [197, 366] on textarea "Refer to confirmation letter - Upon considering all relevant points of my provi…" at bounding box center [580, 368] width 805 height 80
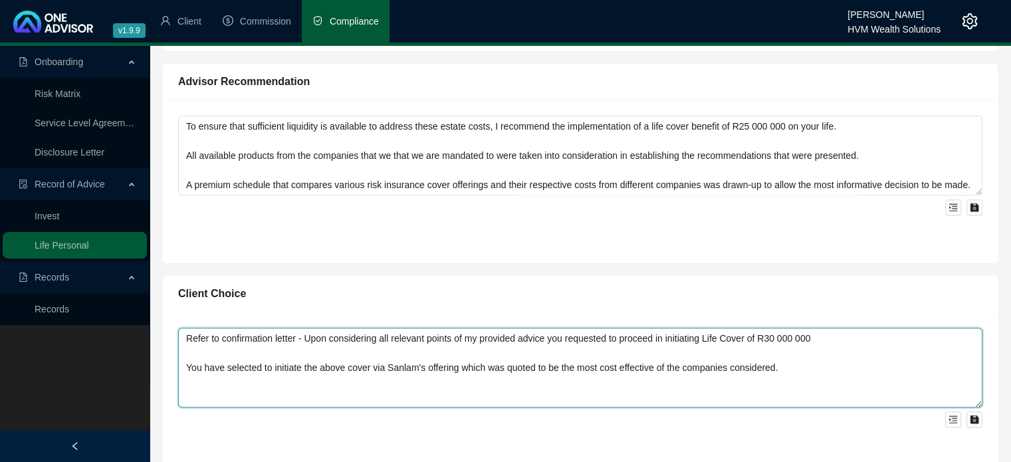
click at [771, 337] on textarea "Refer to confirmation letter - Upon considering all relevant points of my provi…" at bounding box center [580, 368] width 805 height 80
click at [850, 332] on textarea "Refer to confirmation letter - Upon considering all relevant points of my provi…" at bounding box center [580, 368] width 805 height 80
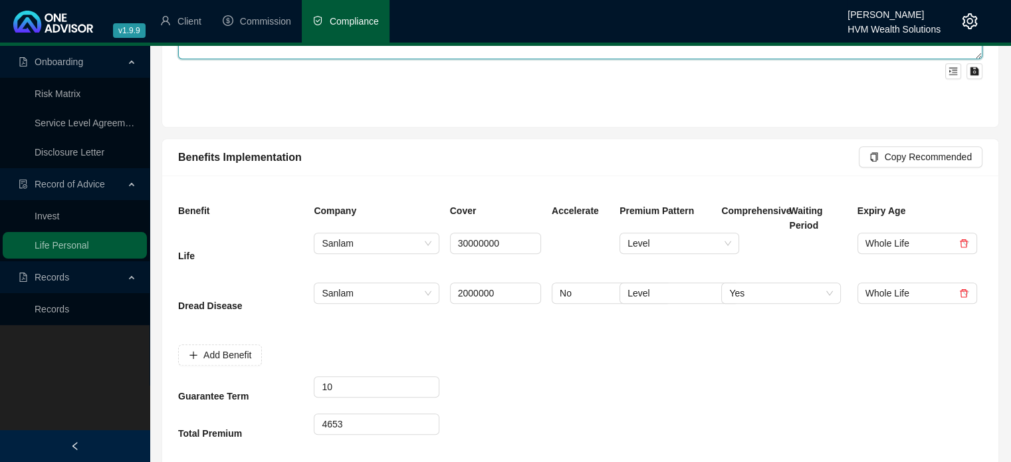
scroll to position [1198, 0]
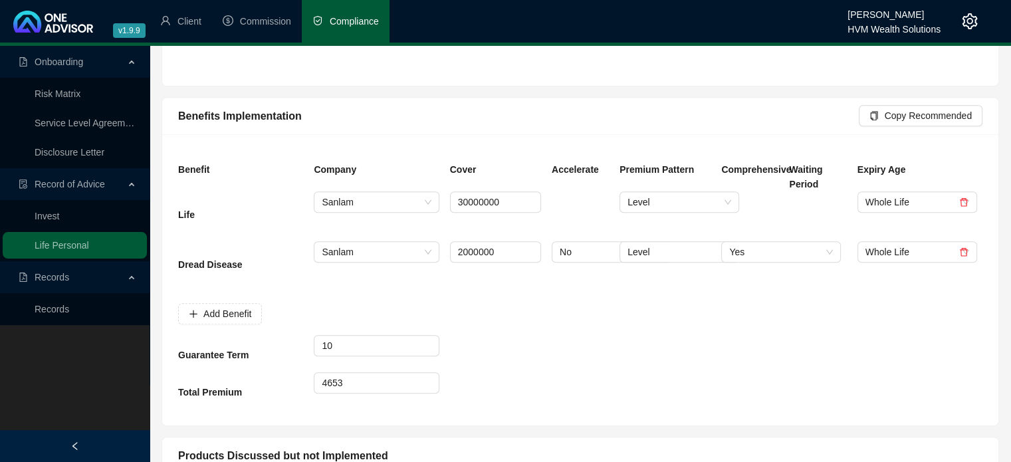
type textarea "Refer to confirmation letter - Upon considering all relevant points of my provi…"
click at [965, 255] on link at bounding box center [963, 252] width 9 height 11
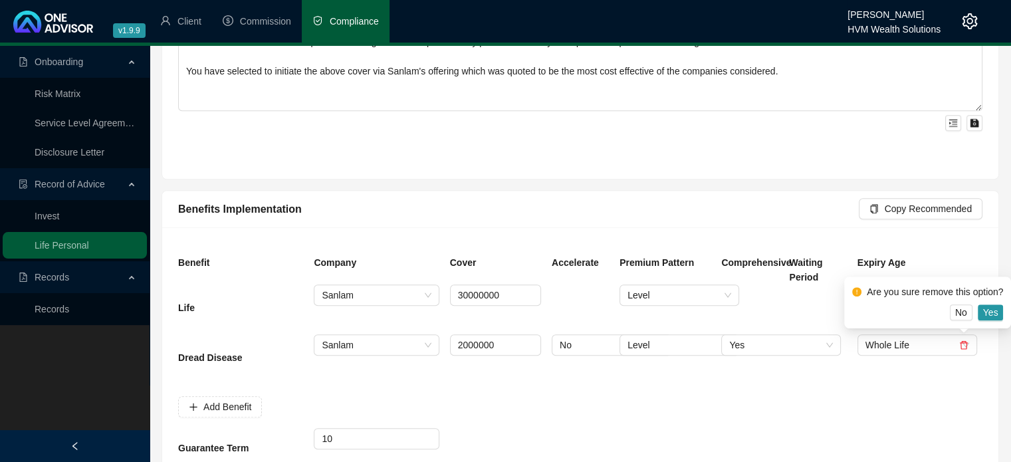
scroll to position [1197, 0]
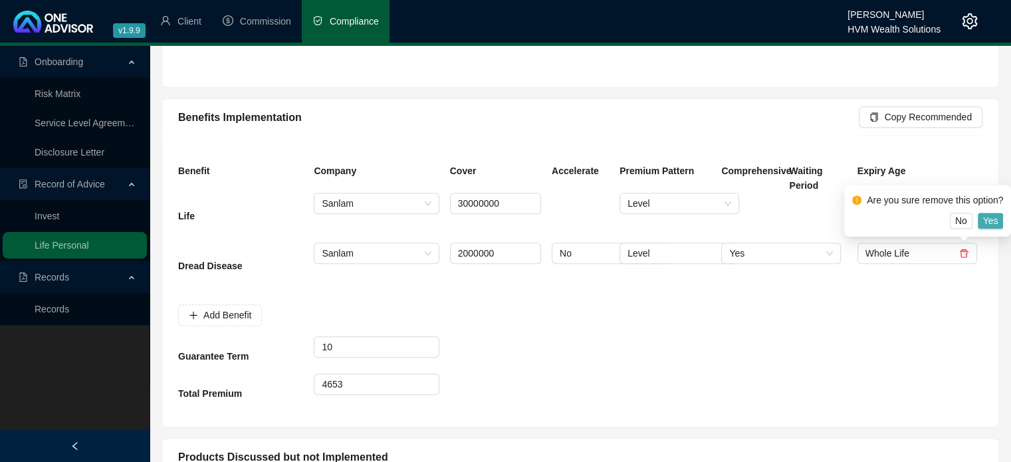
click at [997, 219] on span "Yes" at bounding box center [990, 220] width 15 height 15
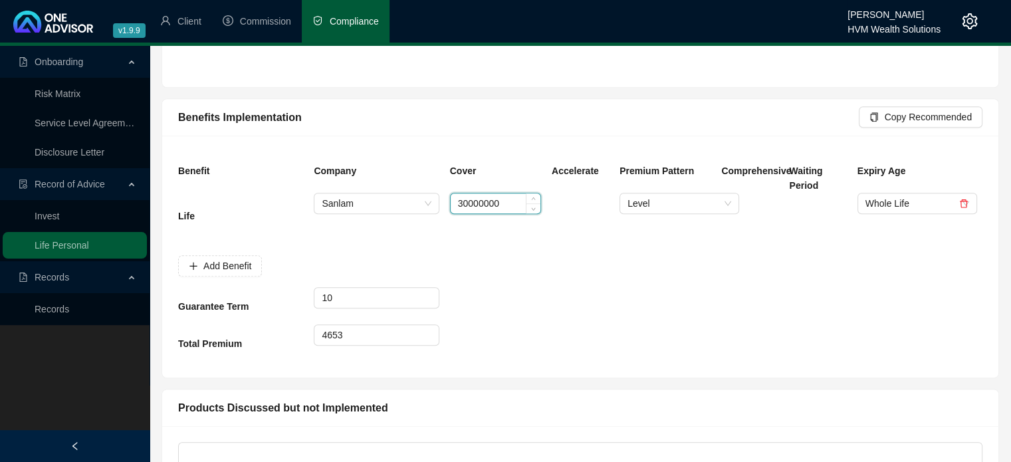
click at [460, 202] on input "30000000" at bounding box center [496, 203] width 90 height 20
type input "25000000"
click at [358, 331] on input "4653" at bounding box center [377, 335] width 124 height 20
drag, startPoint x: 358, startPoint y: 332, endPoint x: 295, endPoint y: 335, distance: 62.6
click at [295, 335] on div "Total Premium 4653" at bounding box center [580, 342] width 815 height 37
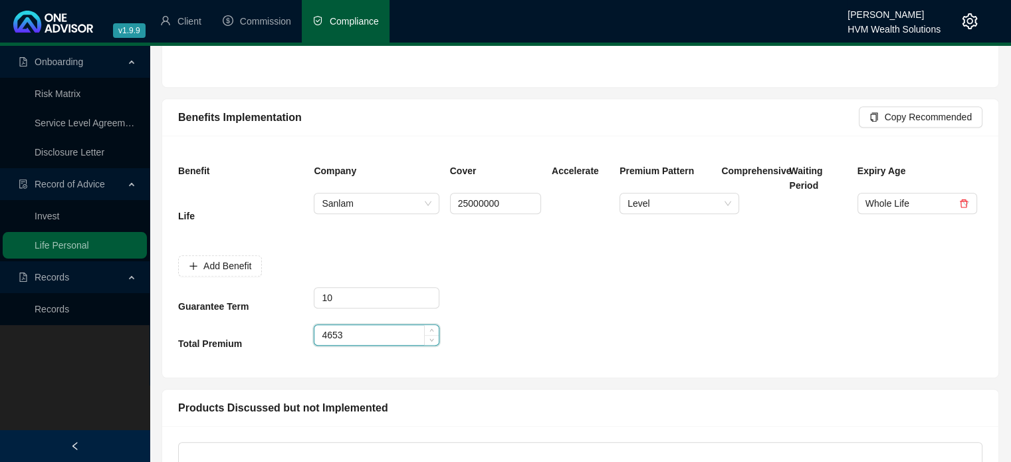
click at [402, 333] on input "4653" at bounding box center [377, 335] width 124 height 20
drag, startPoint x: 402, startPoint y: 333, endPoint x: 241, endPoint y: 333, distance: 161.6
click at [241, 333] on div "Total Premium 4653" at bounding box center [580, 342] width 815 height 37
type input "3463"
click at [555, 332] on div at bounding box center [581, 342] width 68 height 37
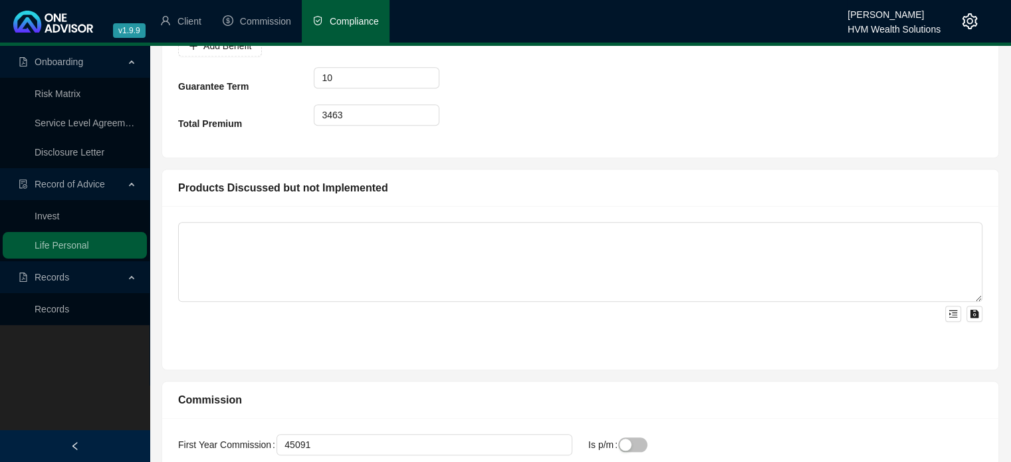
scroll to position [1471, 0]
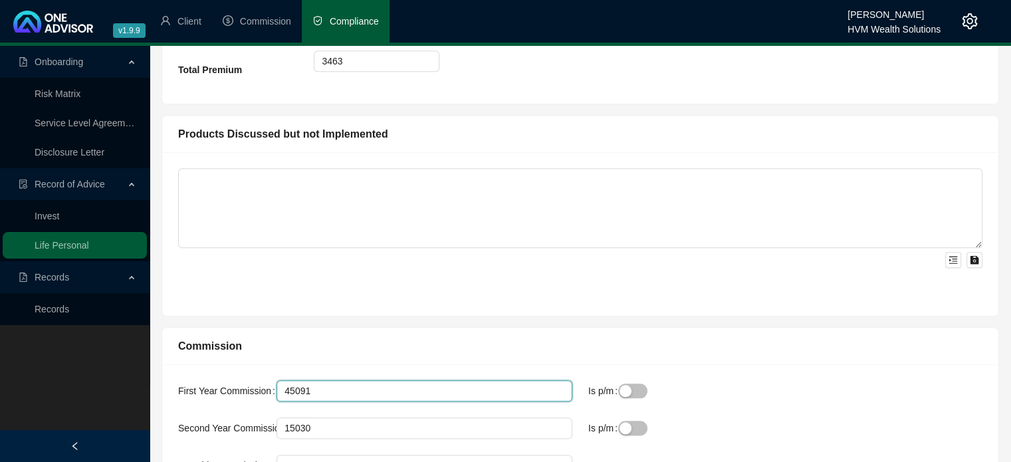
drag, startPoint x: 334, startPoint y: 390, endPoint x: 264, endPoint y: 392, distance: 69.8
click at [264, 392] on div "First Year Commission 45091" at bounding box center [375, 390] width 394 height 21
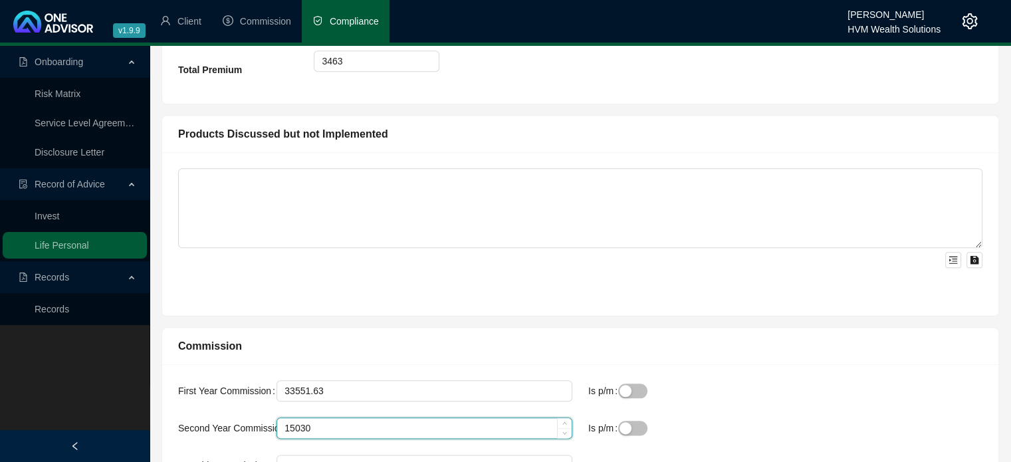
type input "33552"
click at [326, 425] on input "15030" at bounding box center [424, 428] width 295 height 20
drag, startPoint x: 326, startPoint y: 425, endPoint x: 219, endPoint y: 434, distance: 107.5
click at [219, 434] on div "Second Year Commission 15030" at bounding box center [375, 428] width 394 height 21
type input "11184"
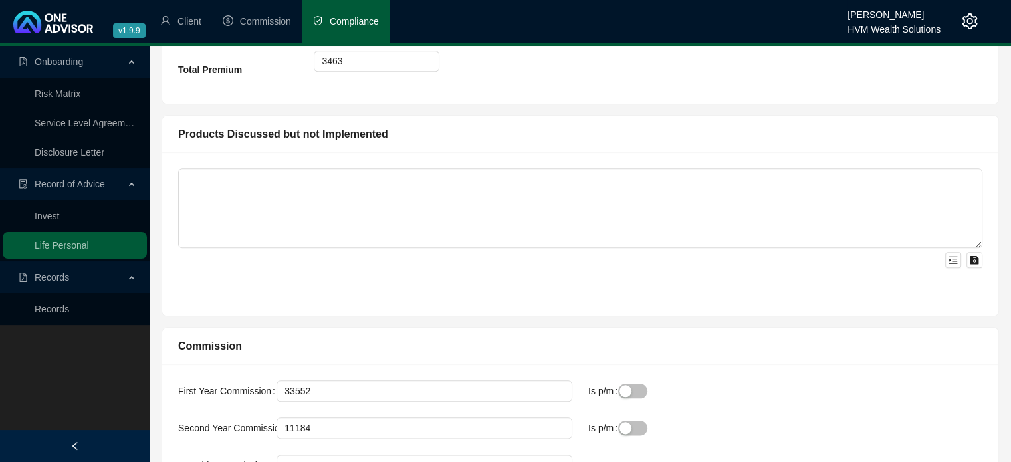
click at [765, 397] on div "First Year Commission 33552 Is p/m" at bounding box center [580, 398] width 820 height 37
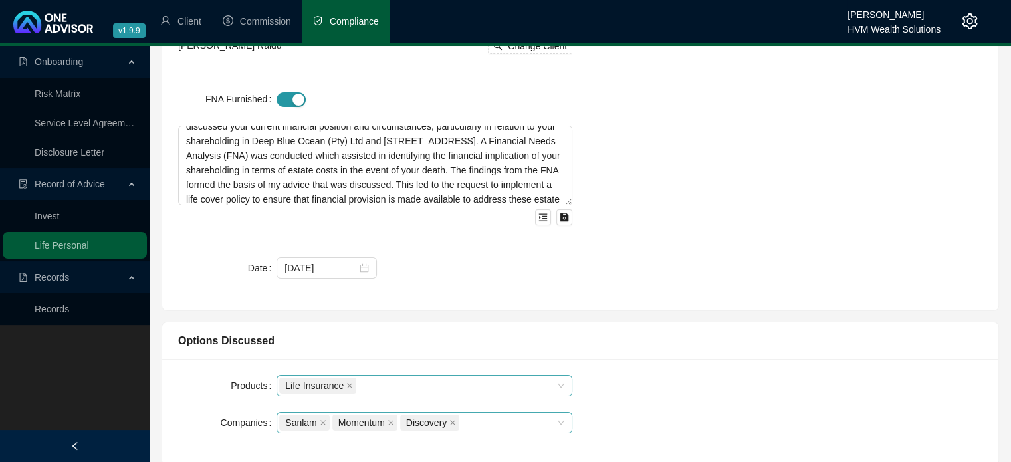
scroll to position [0, 0]
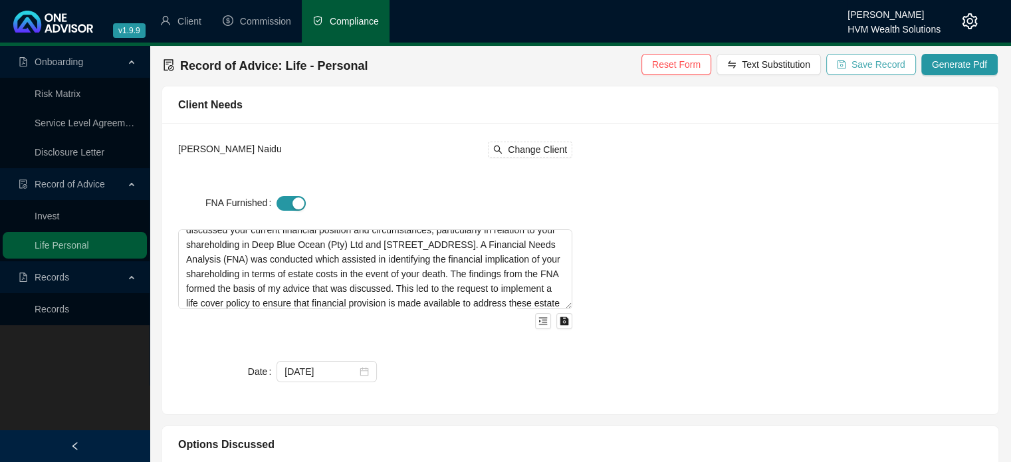
click at [890, 60] on span "Save Record" at bounding box center [879, 64] width 54 height 15
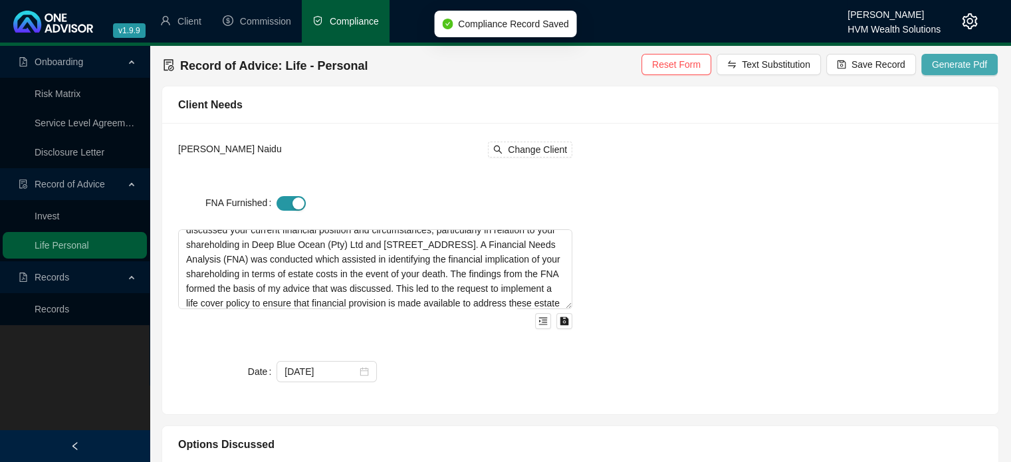
click at [944, 67] on span "Generate Pdf" at bounding box center [959, 64] width 55 height 15
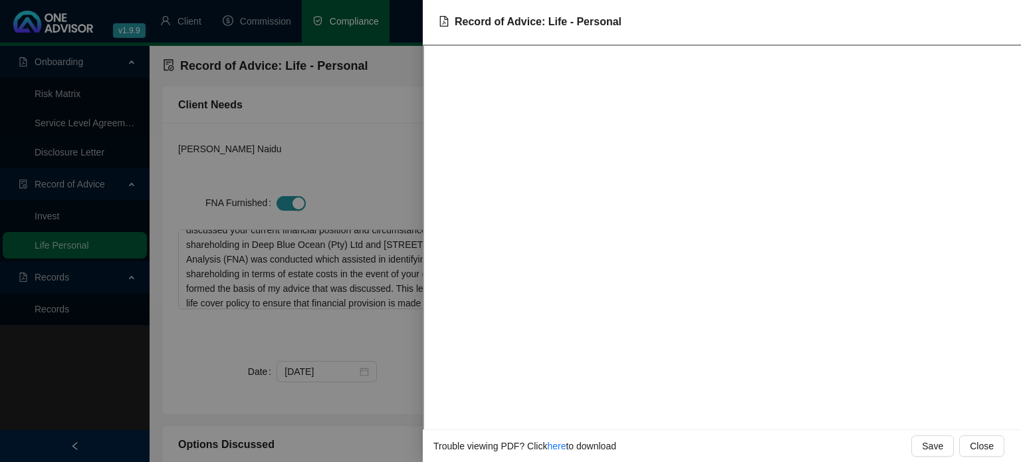
click at [337, 148] on div at bounding box center [510, 231] width 1021 height 462
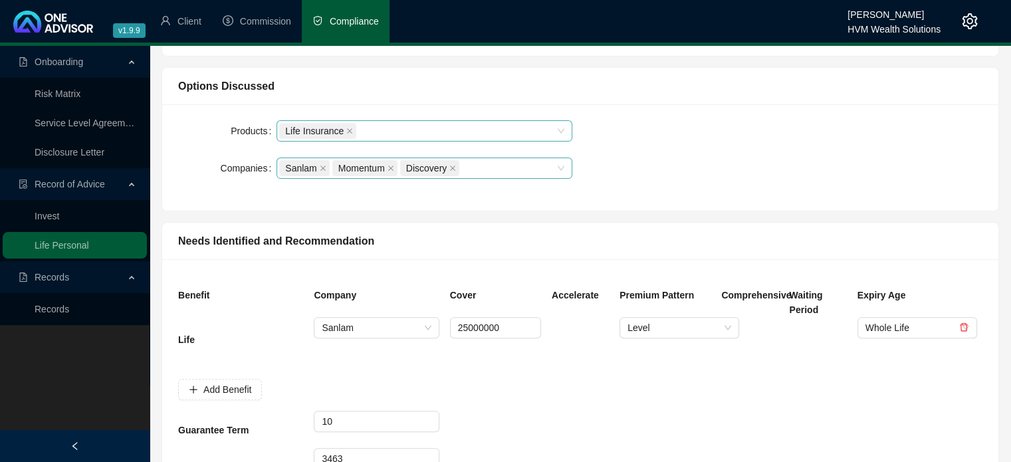
scroll to position [356, 0]
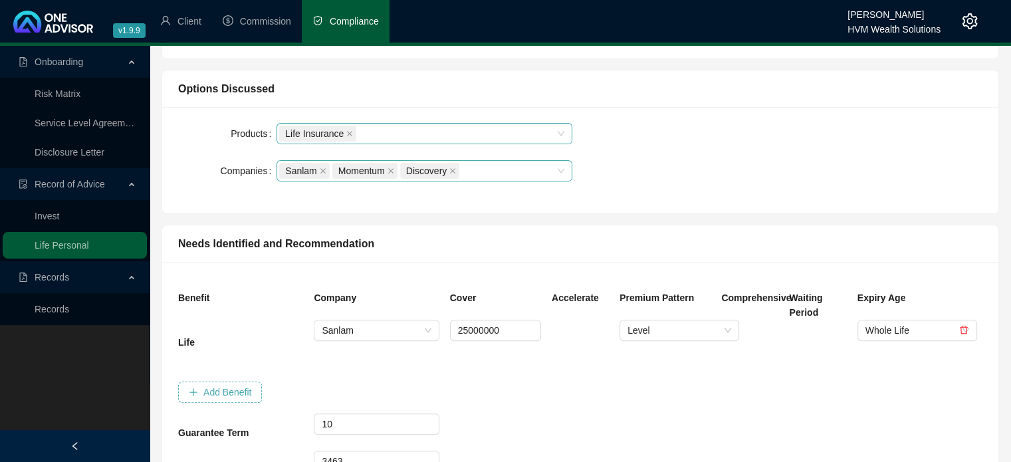
click at [219, 393] on span "Add Benefit" at bounding box center [227, 392] width 48 height 15
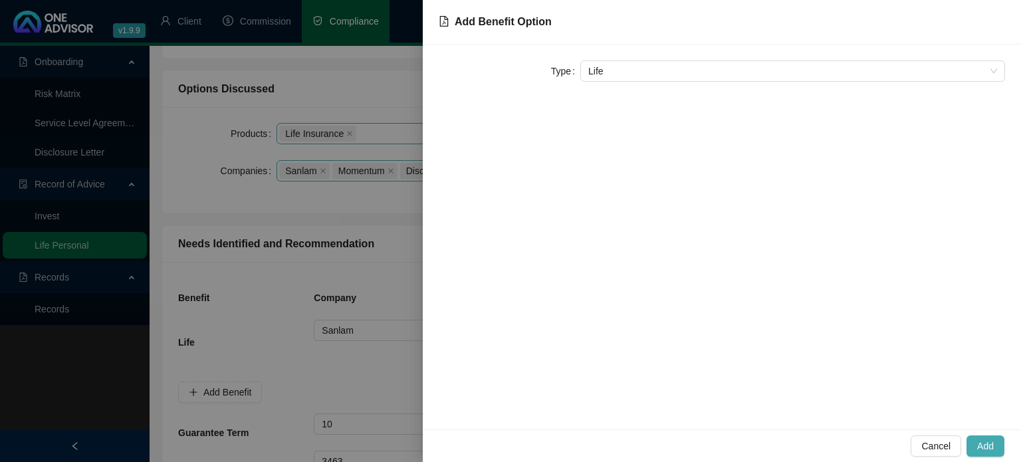
click at [992, 441] on span "Add" at bounding box center [985, 446] width 17 height 15
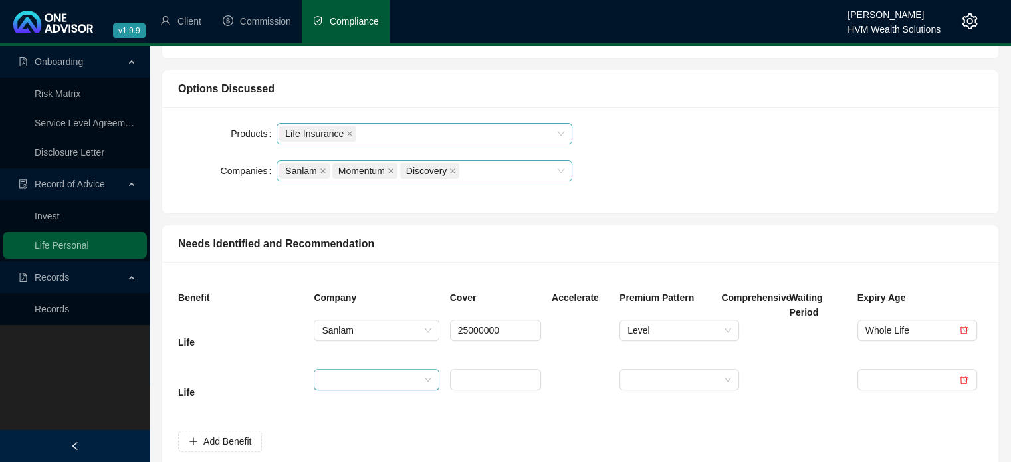
click at [398, 378] on input "search" at bounding box center [370, 380] width 97 height 20
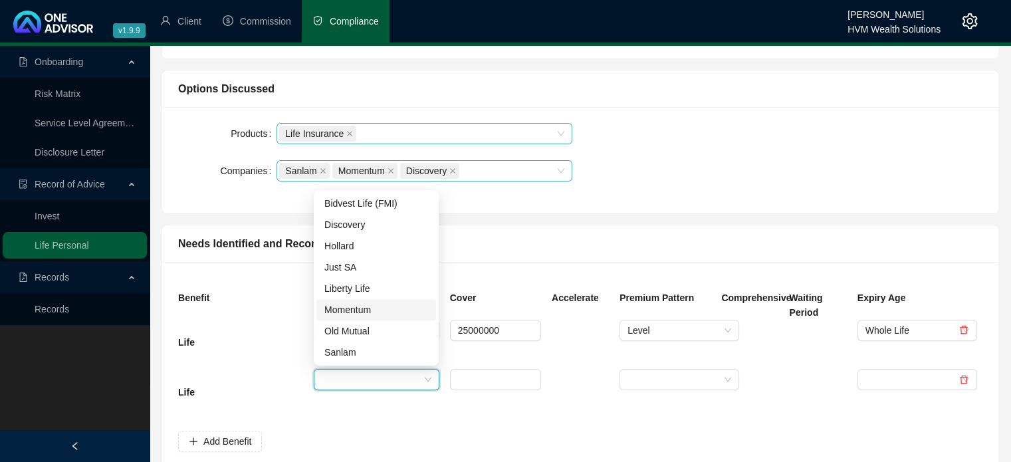
click at [397, 313] on div "Momentum" at bounding box center [376, 310] width 104 height 15
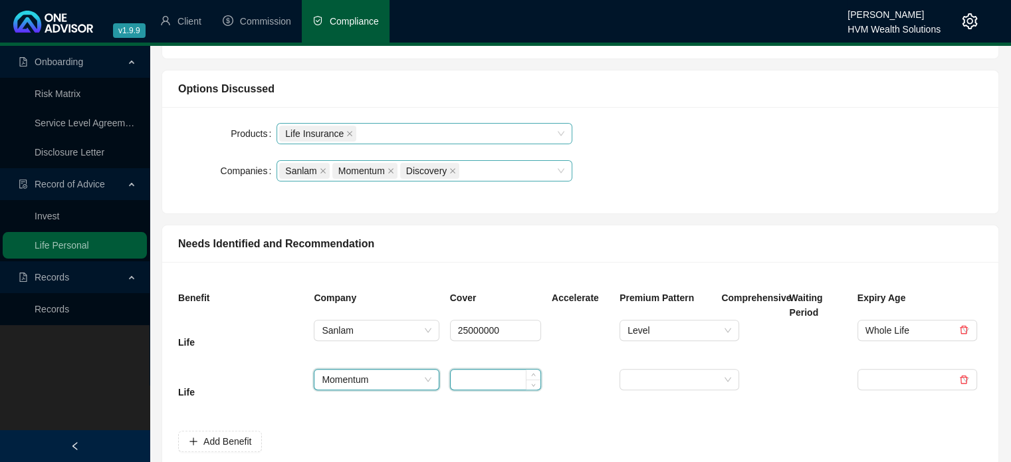
click at [509, 386] on input at bounding box center [496, 380] width 90 height 20
type input "25000000"
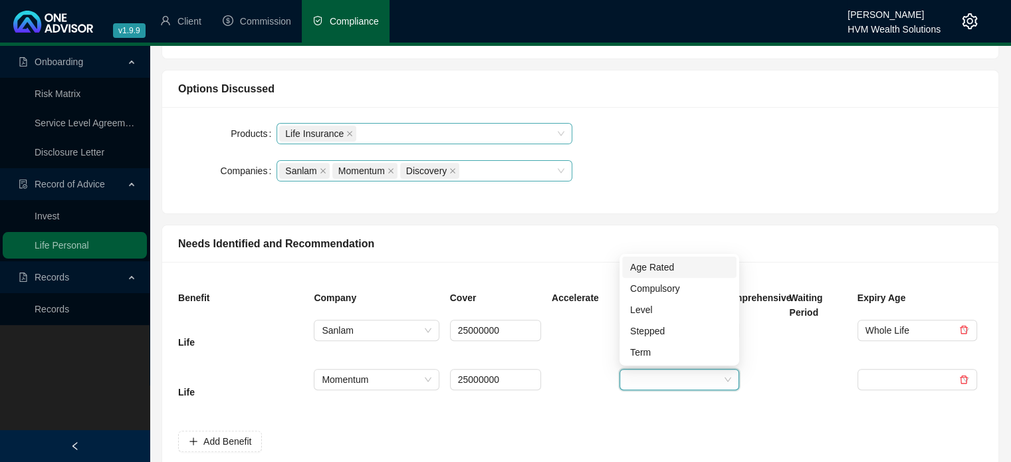
click at [684, 381] on input "search" at bounding box center [674, 380] width 92 height 20
click at [699, 303] on div "Level" at bounding box center [679, 310] width 98 height 15
click at [918, 388] on input "search" at bounding box center [912, 380] width 92 height 20
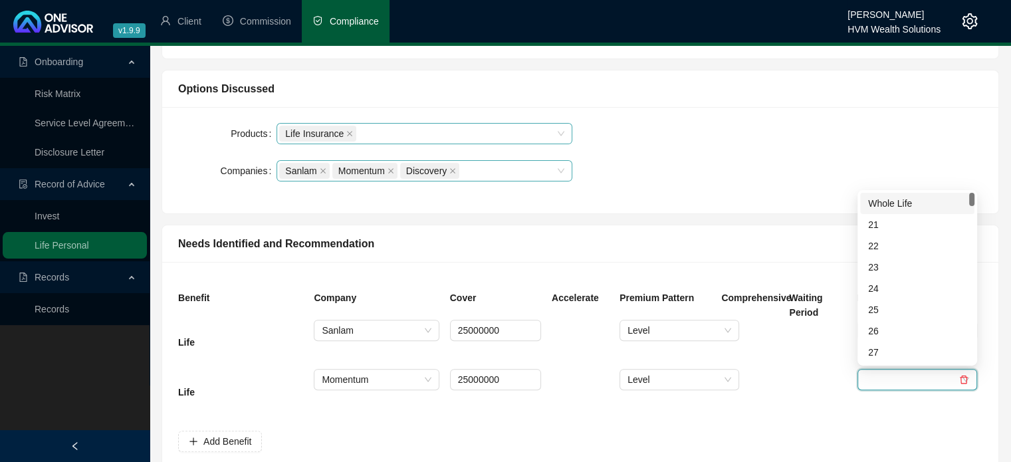
click at [913, 199] on div "Whole Life" at bounding box center [917, 203] width 98 height 15
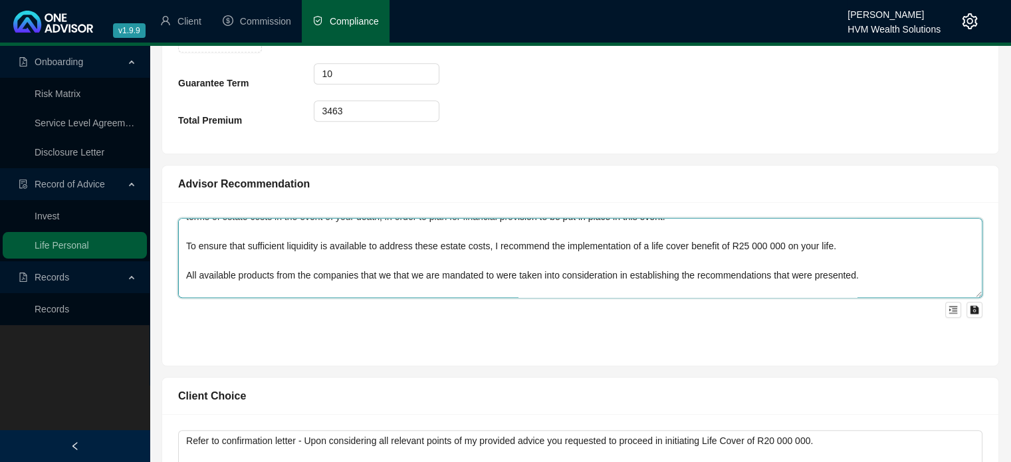
scroll to position [0, 0]
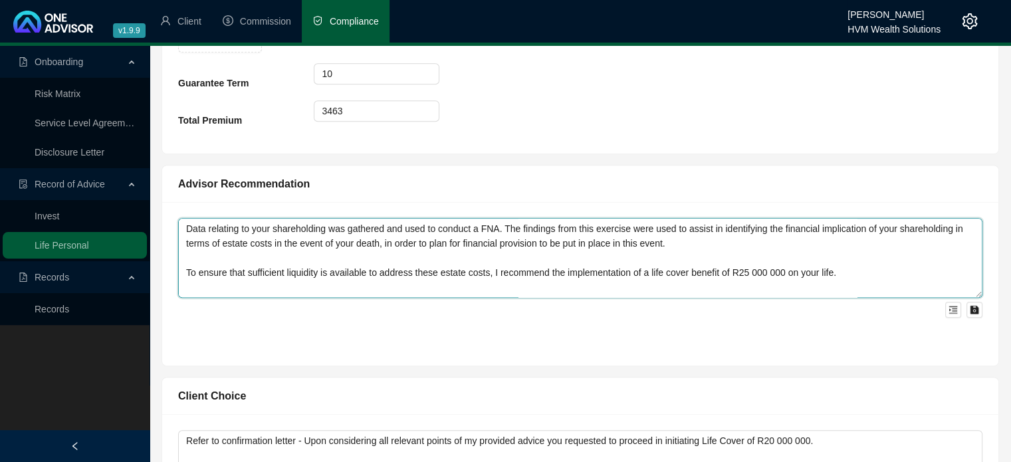
click at [719, 276] on textarea "Data relating to your shareholding was gathered and used to conduct a FNA. The …" at bounding box center [580, 258] width 805 height 80
click at [852, 278] on textarea "Data relating to your shareholding was gathered and used to conduct a FNA. The …" at bounding box center [580, 258] width 805 height 80
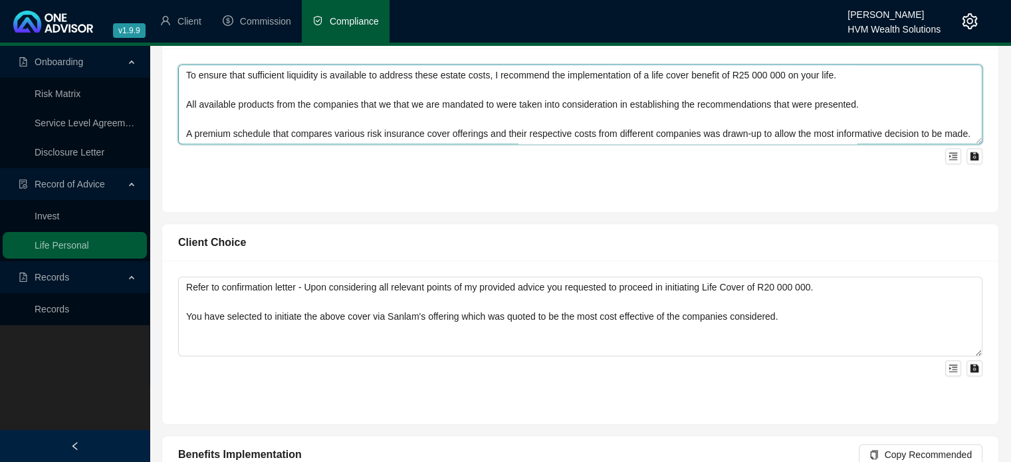
scroll to position [957, 0]
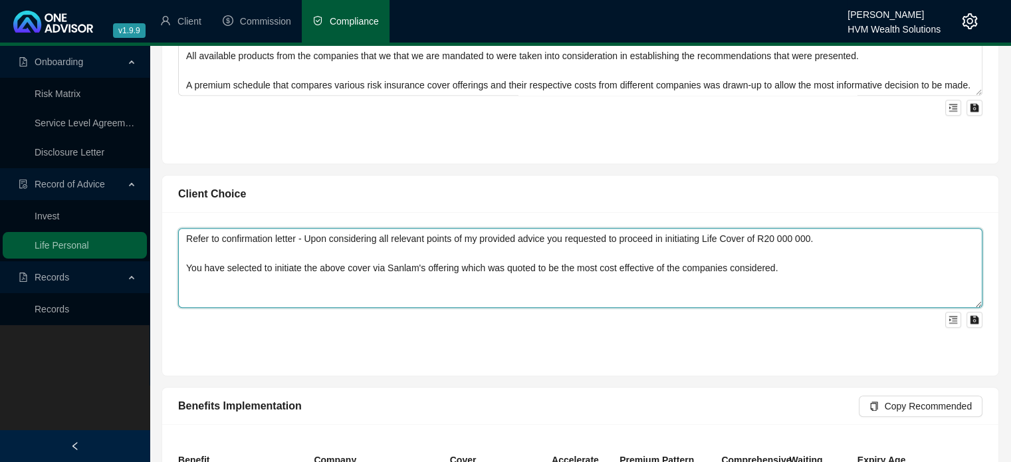
click at [607, 233] on textarea "Refer to confirmation letter - Upon considering all relevant points of my provi…" at bounding box center [580, 268] width 805 height 80
click at [666, 238] on textarea "Refer to confirmation letter - Upon considering all relevant points of my provi…" at bounding box center [580, 268] width 805 height 80
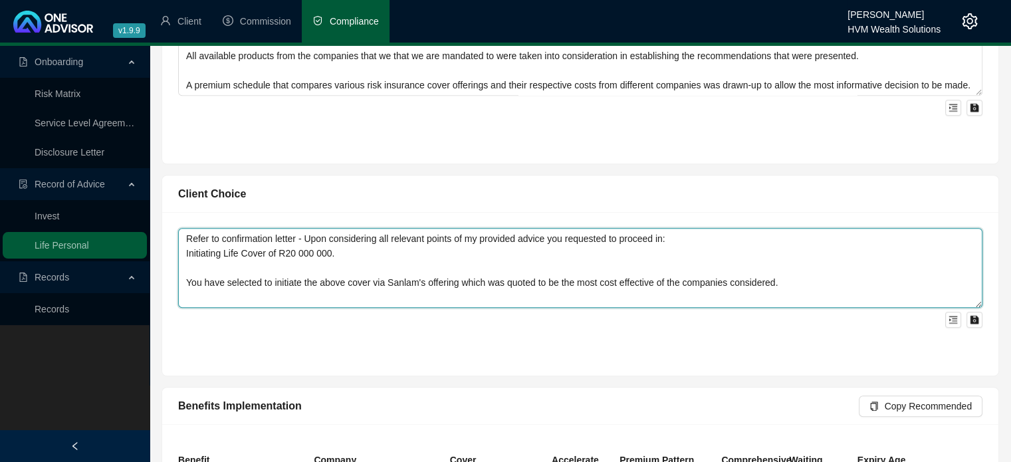
click at [293, 249] on textarea "Refer to confirmation letter - Upon considering all relevant points of my provi…" at bounding box center [580, 268] width 805 height 80
click at [383, 249] on textarea "Refer to confirmation letter - Upon considering all relevant points of my provi…" at bounding box center [580, 268] width 805 height 80
drag, startPoint x: 794, startPoint y: 281, endPoint x: 142, endPoint y: 303, distance: 652.0
click at [142, 303] on div "Onboarding Risk Matrix Service Level Agreement Disclosure Letter Record of Advi…" at bounding box center [505, 183] width 1011 height 2191
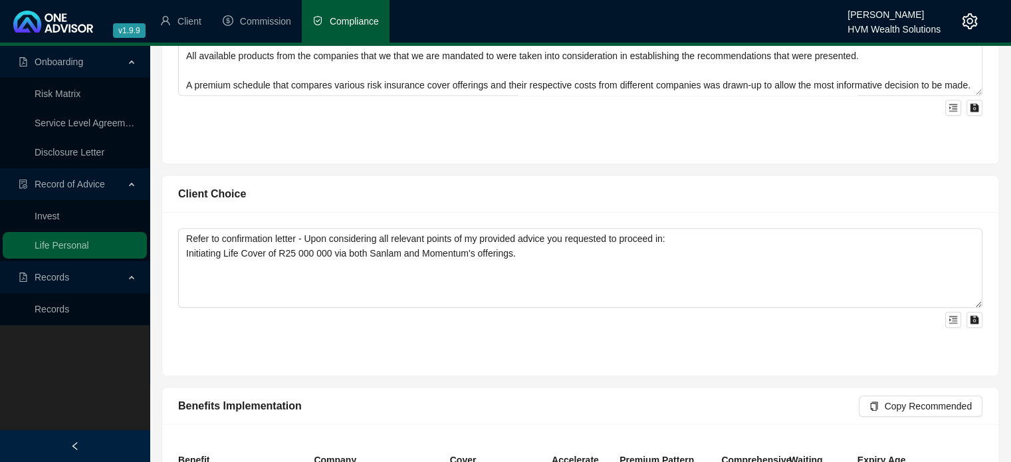
click at [626, 40] on ul "Client Commission Compliance" at bounding box center [499, 21] width 698 height 43
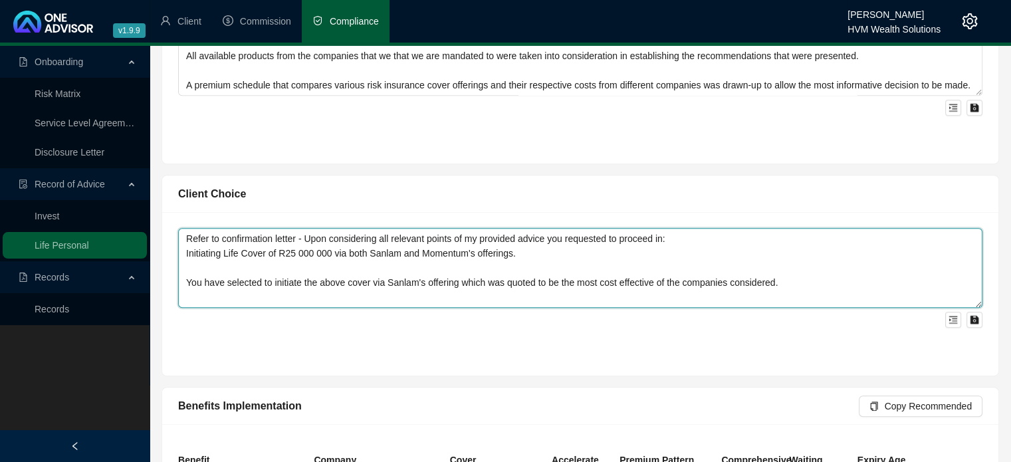
click at [796, 267] on textarea "Refer to confirmation letter - Upon considering all relevant points of my provi…" at bounding box center [580, 268] width 805 height 80
click at [259, 285] on textarea "Refer to confirmation letter - Upon considering all relevant points of my provi…" at bounding box center [580, 268] width 805 height 80
click at [385, 279] on textarea "Refer to confirmation letter - Upon considering all relevant points of my provi…" at bounding box center [580, 268] width 805 height 80
click at [421, 283] on textarea "Refer to confirmation letter - Upon considering all relevant points of my provi…" at bounding box center [580, 268] width 805 height 80
click at [790, 279] on textarea "Refer to confirmation letter - Upon considering all relevant points of my provi…" at bounding box center [580, 268] width 805 height 80
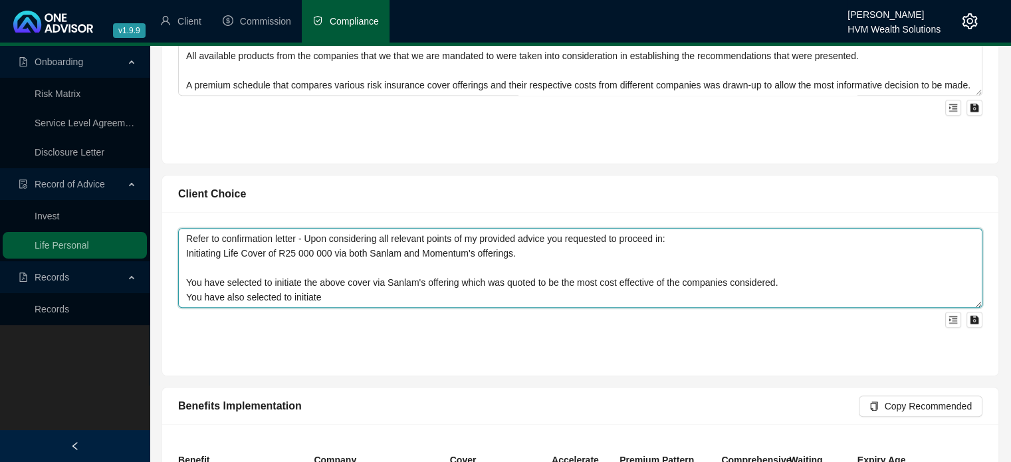
click at [346, 280] on textarea "Refer to confirmation letter - Upon considering all relevant points of my provi…" at bounding box center [580, 268] width 805 height 80
click at [344, 299] on textarea "Refer to confirmation letter - Upon considering all relevant points of my provi…" at bounding box center [580, 268] width 805 height 80
click at [477, 299] on textarea "Refer to confirmation letter - Upon considering all relevant points of my provi…" at bounding box center [580, 268] width 805 height 80
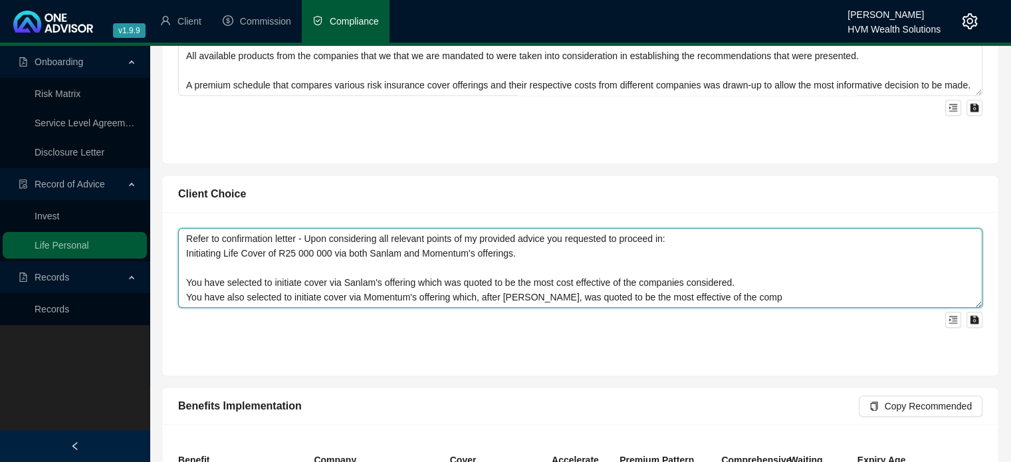
click at [738, 297] on textarea "Refer to confirmation letter - Upon considering all relevant points of my provi…" at bounding box center [580, 268] width 805 height 80
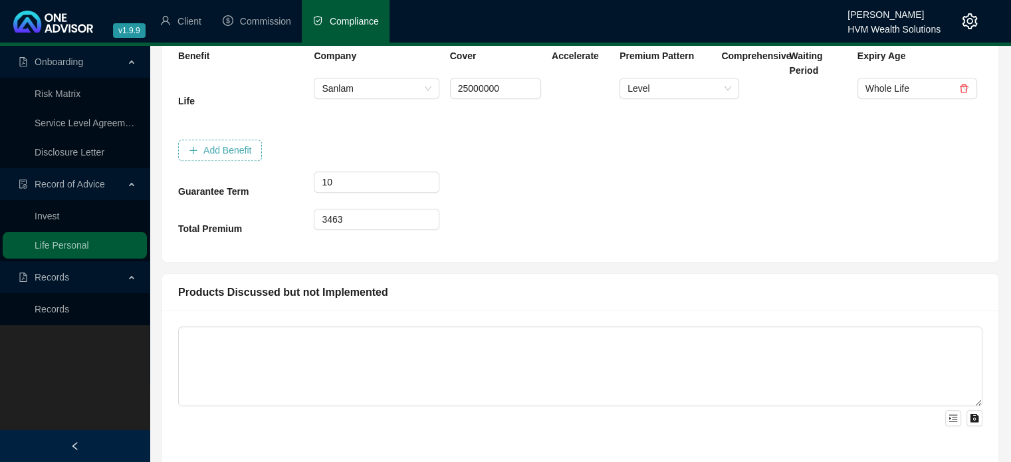
type textarea "Refer to confirmation letter - Upon considering all relevant points of my provi…"
click at [207, 148] on span "Add Benefit" at bounding box center [227, 150] width 48 height 15
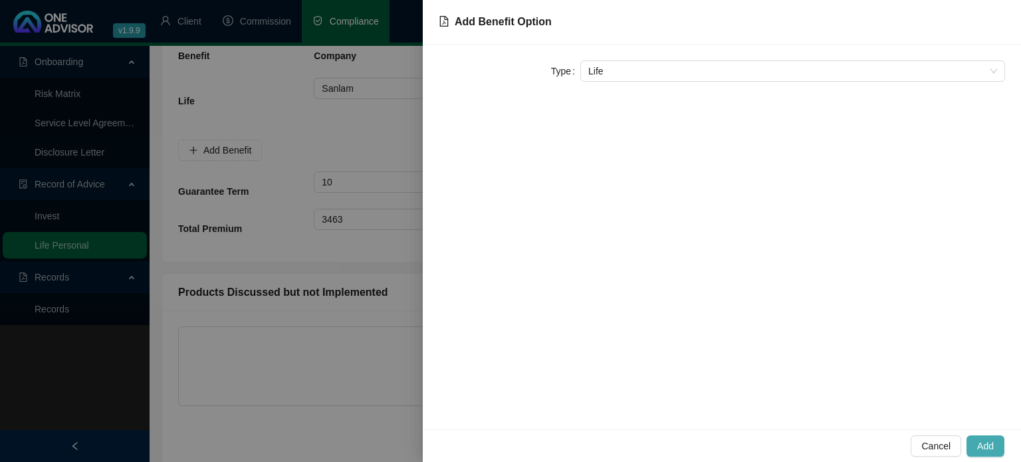
click at [985, 436] on button "Add" at bounding box center [986, 446] width 38 height 21
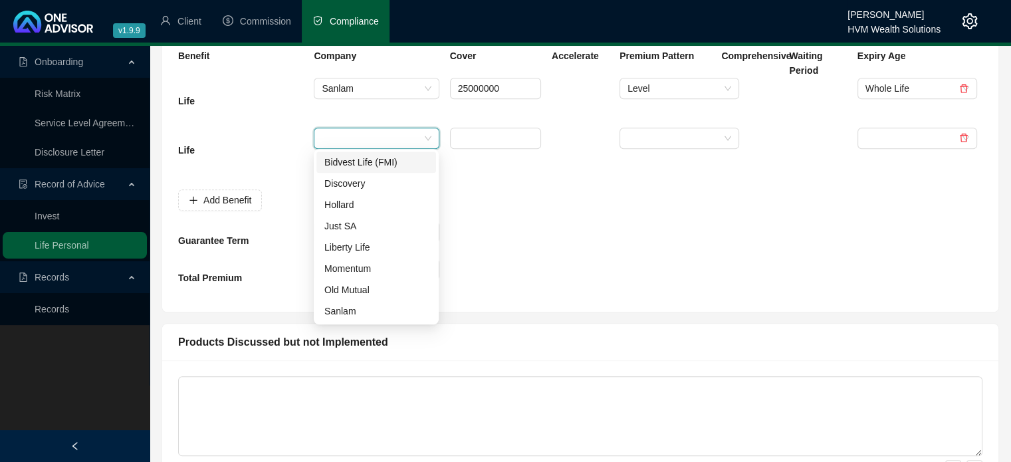
click at [371, 134] on input "search" at bounding box center [370, 138] width 97 height 20
click at [376, 265] on div "Momentum" at bounding box center [376, 268] width 104 height 15
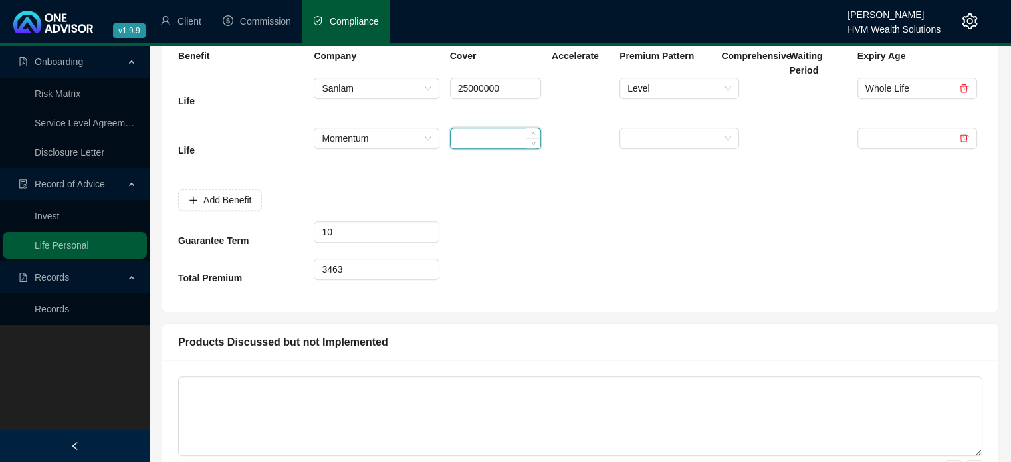
click at [489, 131] on input at bounding box center [496, 138] width 90 height 20
type input "25000000"
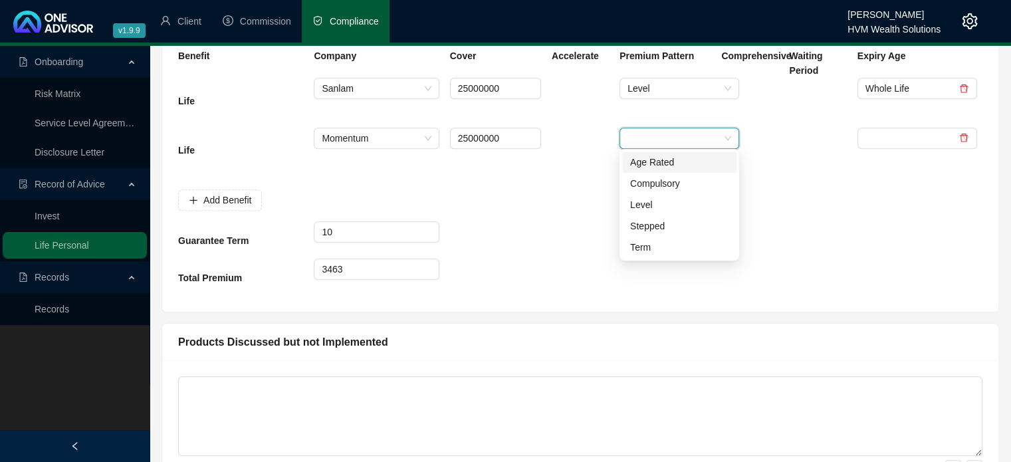
click at [683, 142] on input "search" at bounding box center [674, 138] width 92 height 20
click at [696, 201] on div "Level" at bounding box center [679, 204] width 98 height 15
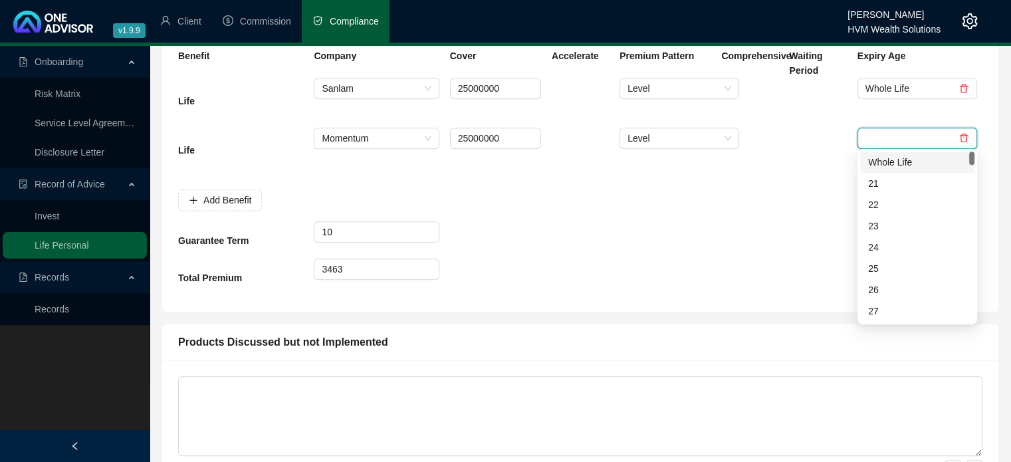
click at [880, 138] on input "search" at bounding box center [912, 138] width 92 height 20
click at [887, 164] on div "Whole Life" at bounding box center [917, 162] width 98 height 15
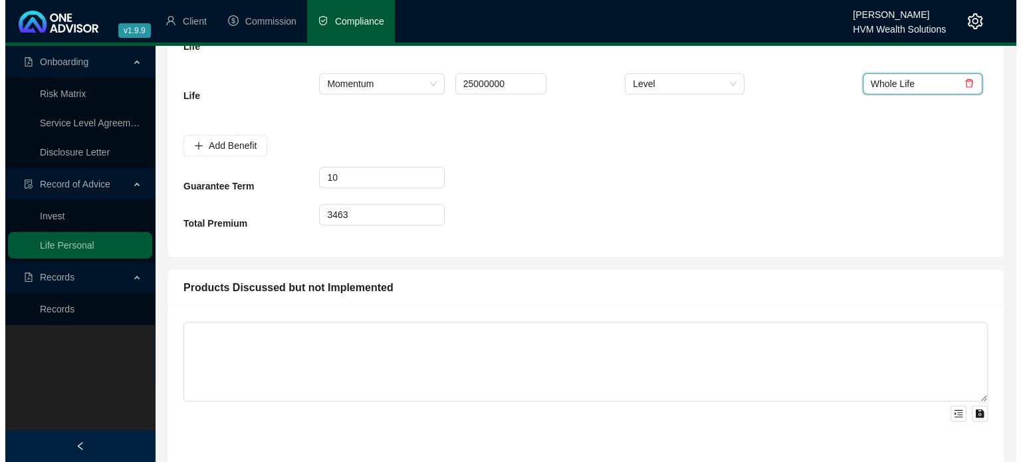
scroll to position [0, 0]
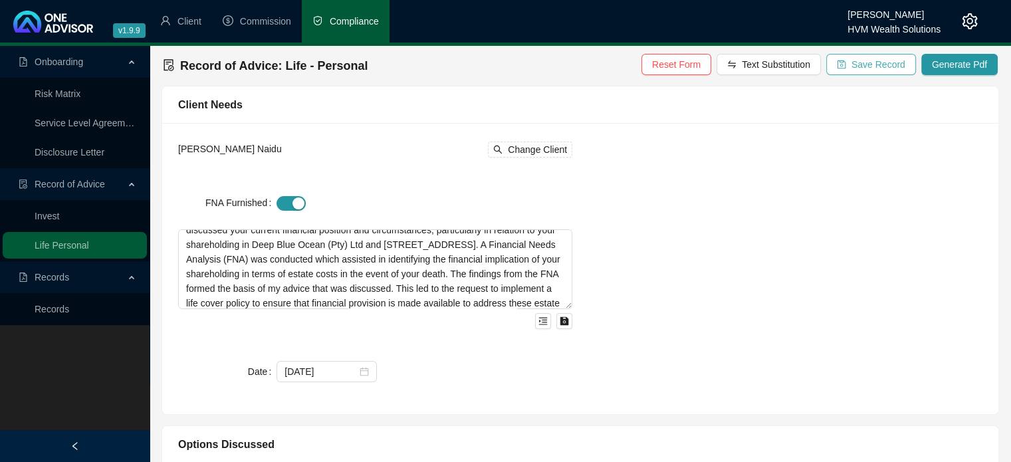
click at [901, 72] on button "Save Record" at bounding box center [871, 64] width 90 height 21
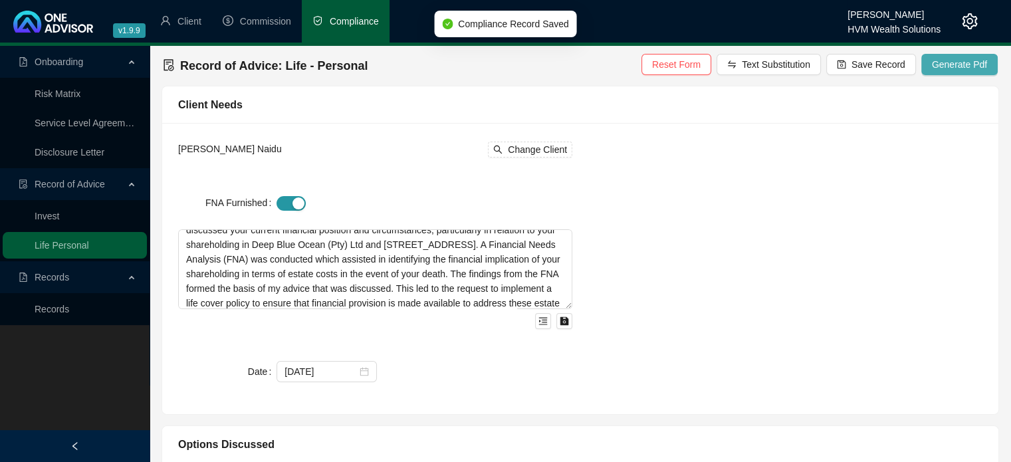
click at [967, 61] on span "Generate Pdf" at bounding box center [959, 64] width 55 height 15
